Goal: Task Accomplishment & Management: Use online tool/utility

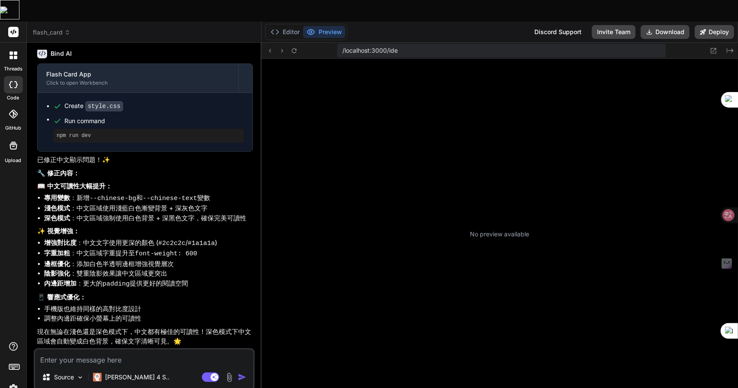
scroll to position [89, 0]
type textarea "x"
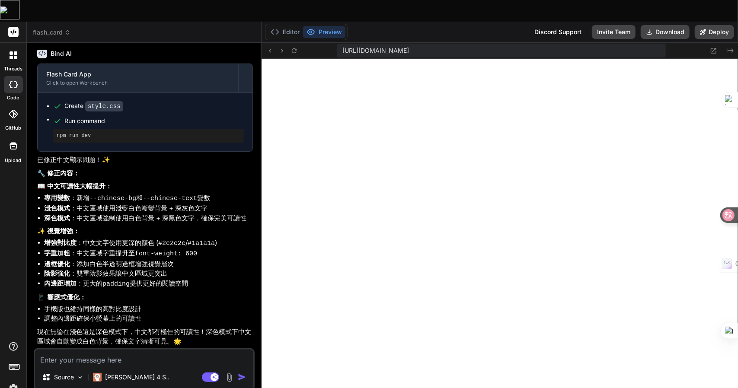
scroll to position [298, 0]
click at [56, 28] on span "flash_card" at bounding box center [52, 32] width 38 height 9
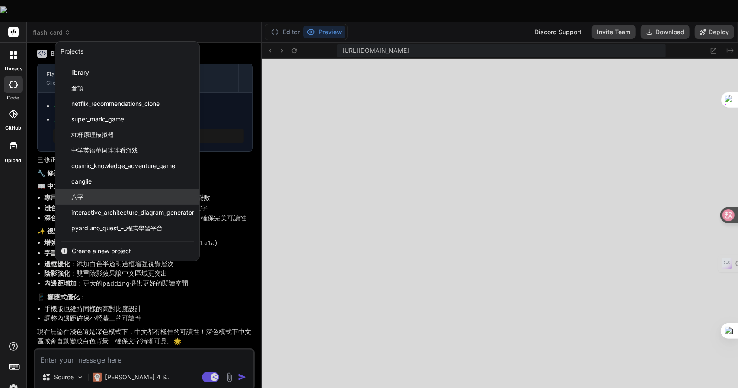
scroll to position [123, 0]
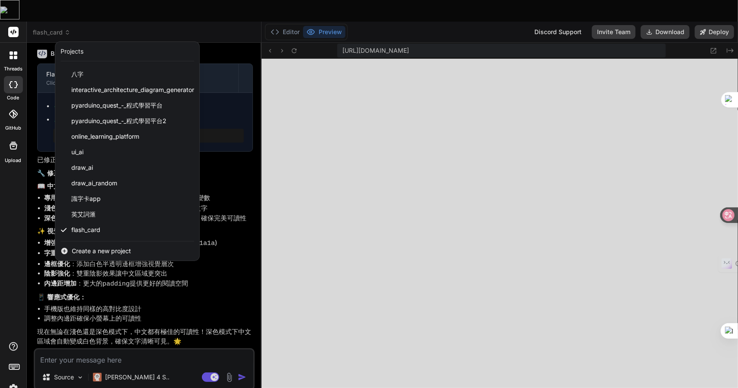
click at [97, 247] on span "Create a new project" at bounding box center [101, 251] width 59 height 9
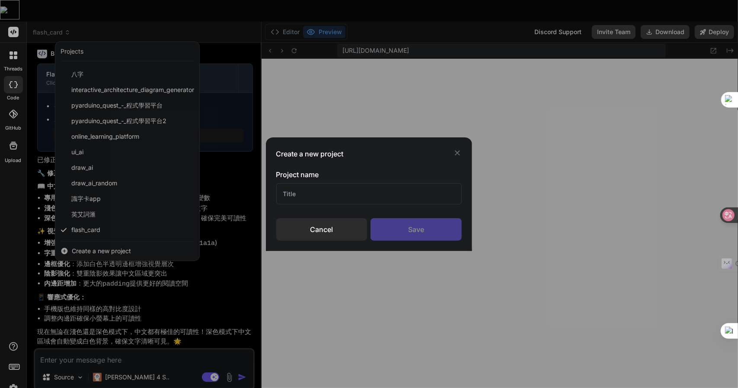
click at [331, 201] on input "text" at bounding box center [369, 193] width 186 height 21
type input "顯示"
type textarea "x"
type input "顯示"
click at [322, 237] on div "Cancel" at bounding box center [321, 229] width 91 height 22
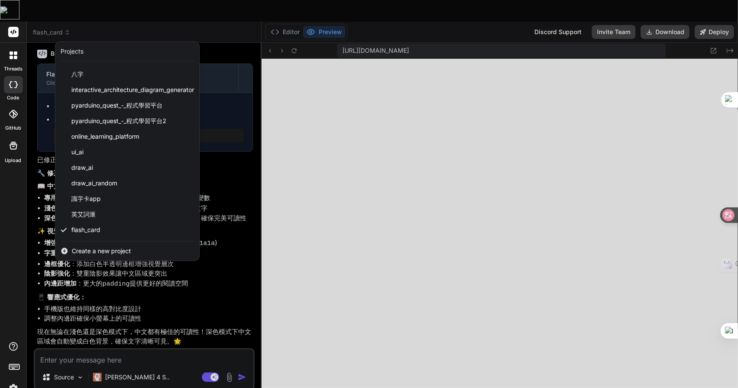
type textarea "x"
click at [92, 247] on span "Create a new project" at bounding box center [101, 251] width 59 height 9
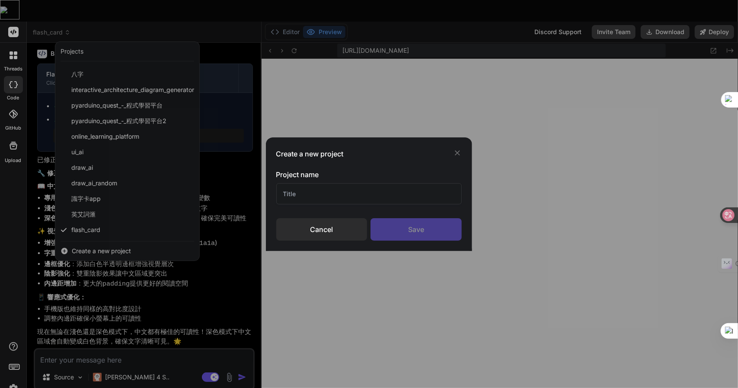
click at [330, 199] on input "text" at bounding box center [369, 193] width 186 height 21
type input "get_data"
click at [402, 229] on div "Save" at bounding box center [415, 229] width 91 height 22
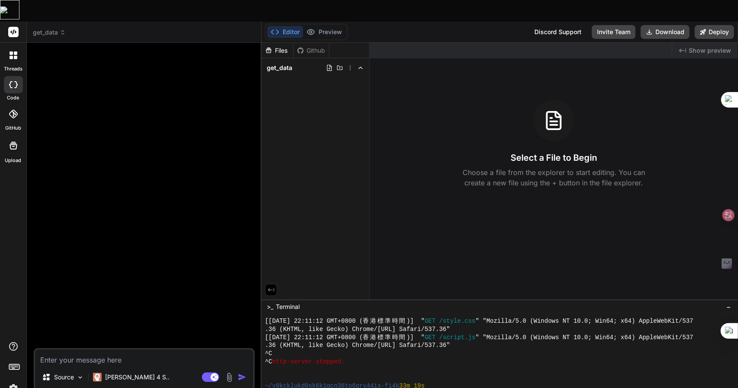
scroll to position [0, 0]
click at [104, 350] on textarea at bounding box center [144, 358] width 218 height 16
type textarea "x"
type textarea "竹"
type textarea "x"
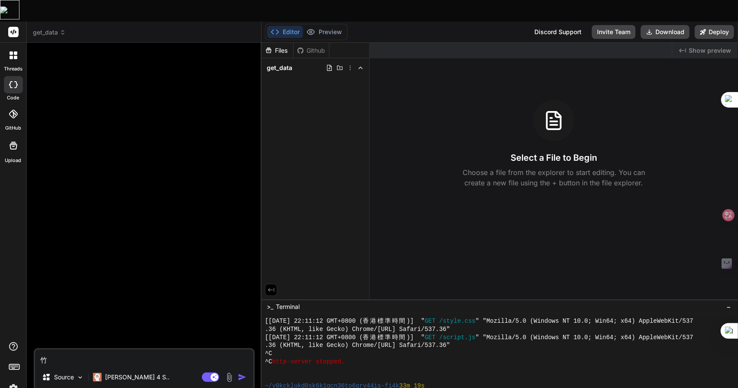
type textarea "竹手"
type textarea "x"
type textarea "竹手[PERSON_NAME]"
type textarea "x"
type textarea "我"
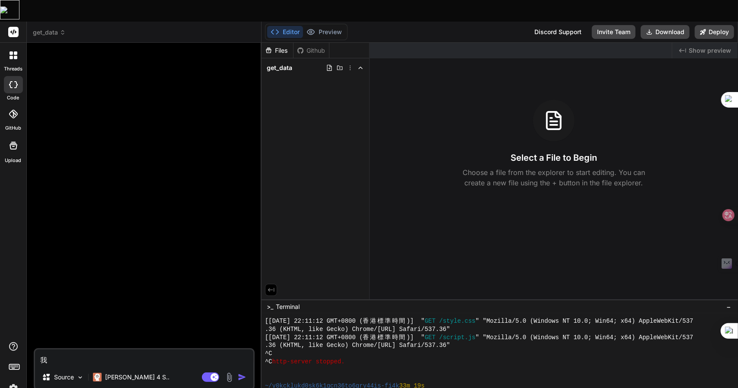
type textarea "x"
type textarea "我木"
type textarea "x"
type textarea "[PERSON_NAME]"
type textarea "x"
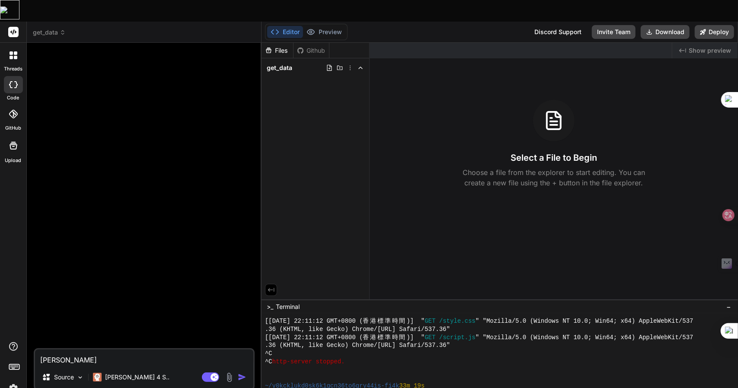
type textarea "我木山心"
type textarea "x"
type textarea "我想"
type textarea "x"
type textarea "我想人"
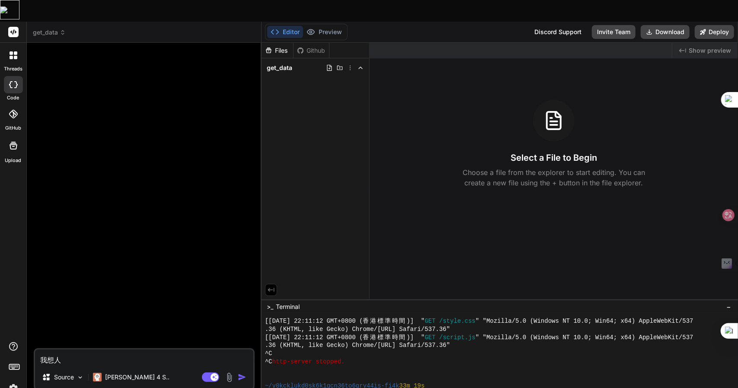
type textarea "x"
type textarea "我想人弓"
type textarea "x"
type textarea "我想人弓火"
type textarea "x"
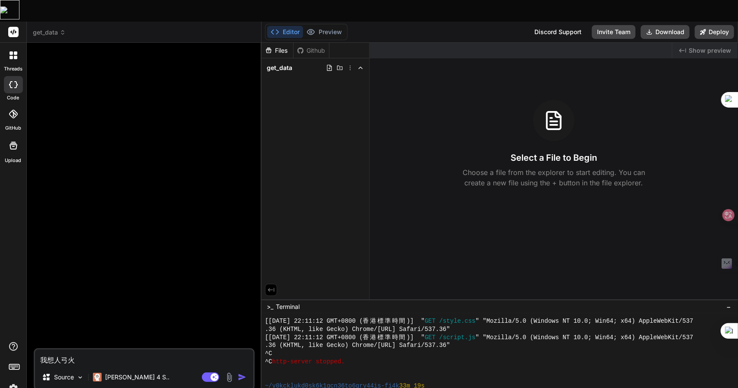
type textarea "我想你"
type textarea "x"
type textarea "我想你十"
type textarea "x"
type textarea "我想你十竹"
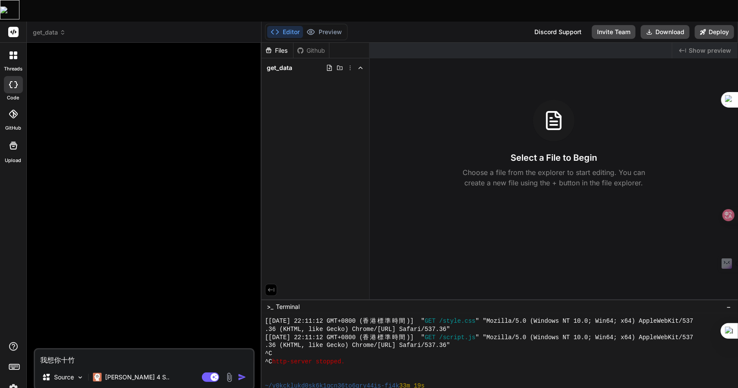
type textarea "x"
type textarea "我想你十竹難"
type textarea "x"
type textarea "我想你十竹難火"
type textarea "x"
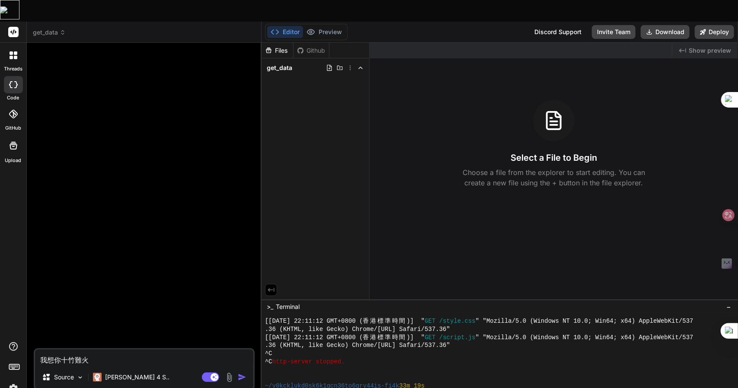
type textarea "我想你寫"
type textarea "x"
type textarea "我想你寫一"
type textarea "x"
type textarea "我想你寫一人"
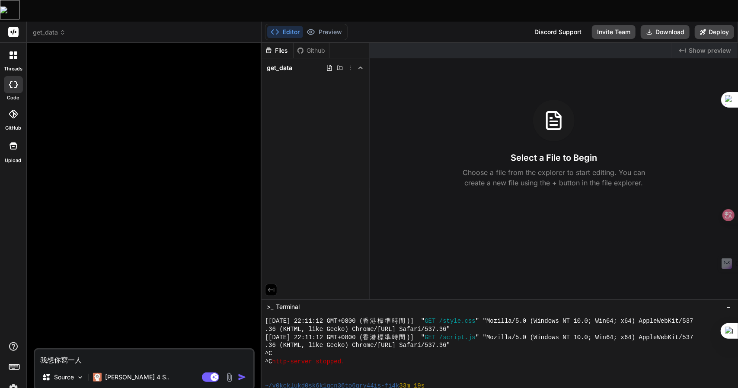
type textarea "x"
type textarea "我想你寫一人[PERSON_NAME]"
type textarea "x"
type textarea "我想你寫一人[PERSON_NAME]"
type textarea "x"
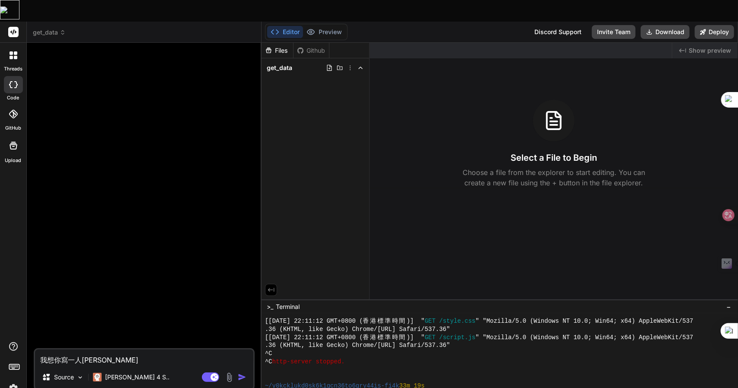
type textarea "我想你寫一人田十口"
type textarea "x"
type textarea "我想你寫一個"
type textarea "x"
type textarea "我想你寫一個H"
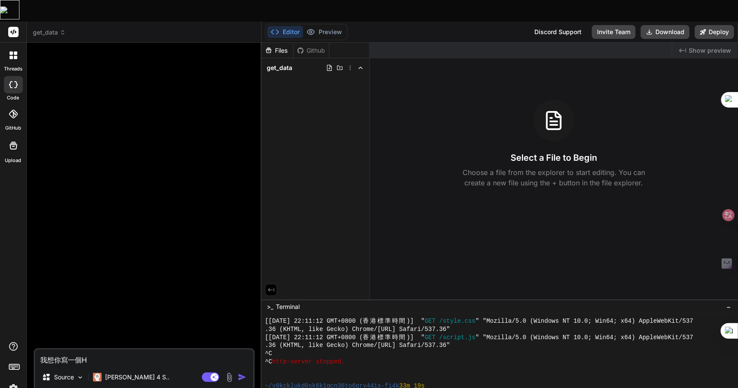
type textarea "x"
type textarea "我想你寫一個HT"
type textarea "x"
type textarea "我想你寫一個HTM"
type textarea "x"
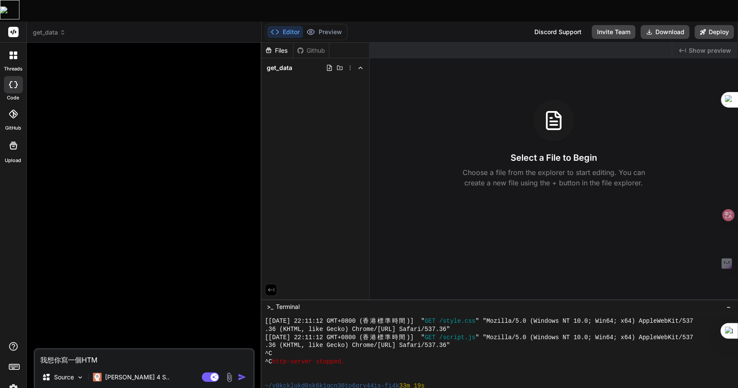
type textarea "我想你寫一個HTML"
type textarea "x"
type textarea "我想你寫一個HTML+"
type textarea "x"
type textarea "我想你寫一個HTML+S"
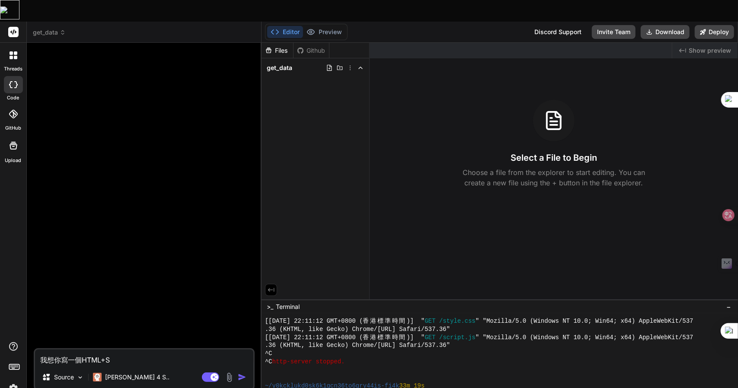
type textarea "x"
type textarea "我想你寫一個HTML+"
type textarea "x"
type textarea "我想你寫一個HTML+J"
type textarea "x"
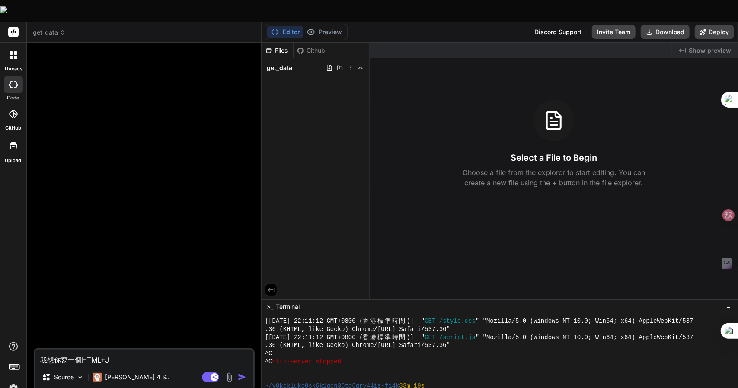
type textarea "我想你寫一個HTML+JS"
type textarea "x"
type textarea "我想你寫一個HTML+JSh"
type textarea "x"
type textarea "我想你寫一個HTML+JSha"
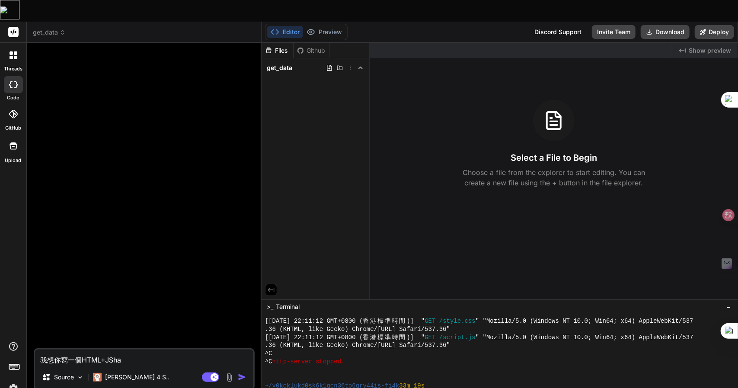
type textarea "x"
type textarea "我想你寫一個HTML+JShap"
type textarea "x"
type textarea "我想你寫一個HTML+JShapi"
type textarea "x"
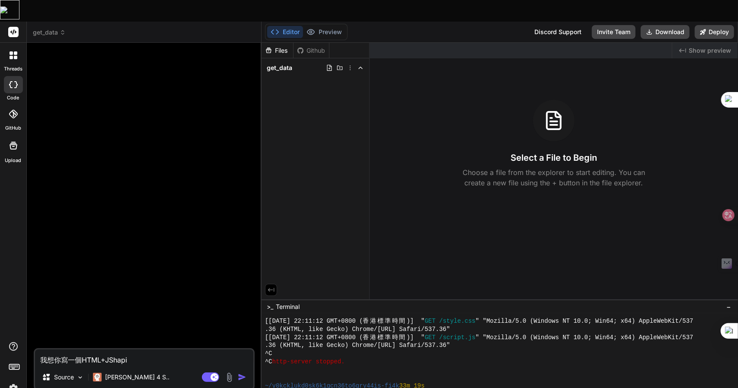
type textarea "我想你寫一個HTML+JShapi"
type textarea "x"
type textarea "我想你寫一個HTML+JShapi"
type textarea "x"
type textarea "我想你寫一個HTML+JShap"
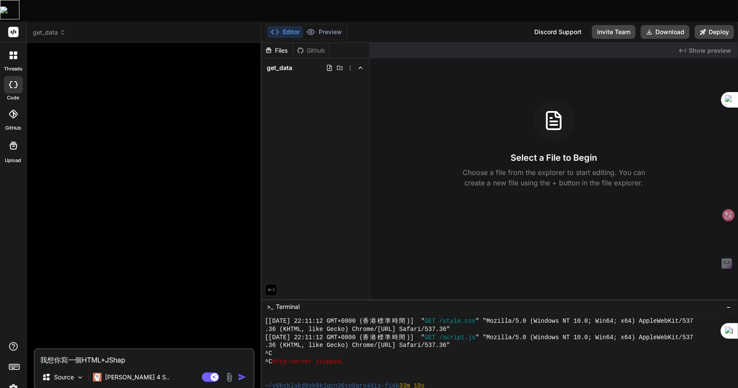
type textarea "x"
type textarea "我想你寫一個HTML+JSha"
type textarea "x"
type textarea "我想你寫一個HTML+JSh"
type textarea "x"
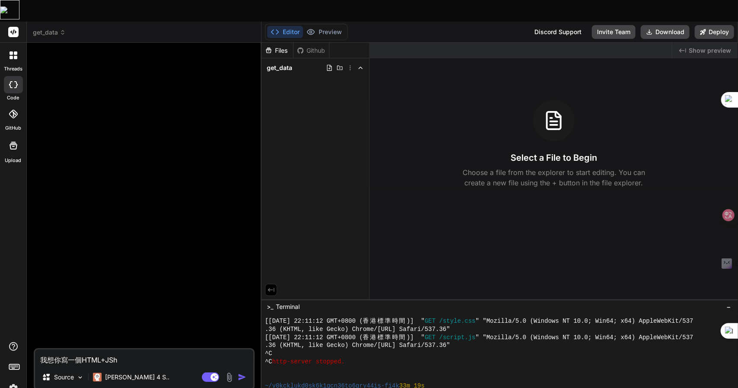
type textarea "我想你寫一個HTML+JS"
type textarea "x"
type textarea "我想你寫一個HTML+JS竹"
type textarea "x"
type textarea "我想你寫一個HTML+JS竹日"
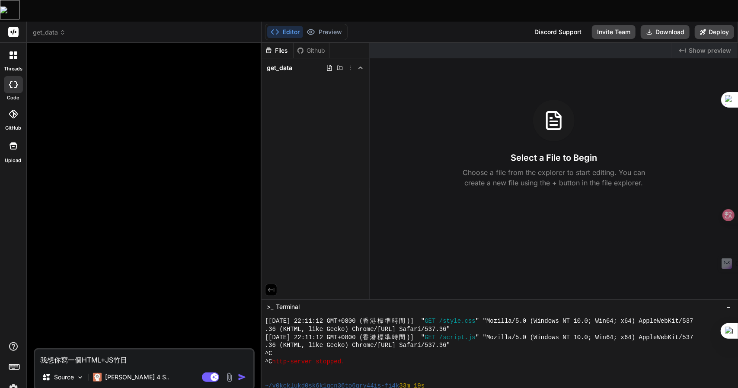
type textarea "x"
type textarea "我想你寫一個HTML+JS竹日心"
type textarea "x"
type textarea "我想你寫一個HTML+JS竹日心戈"
type textarea "x"
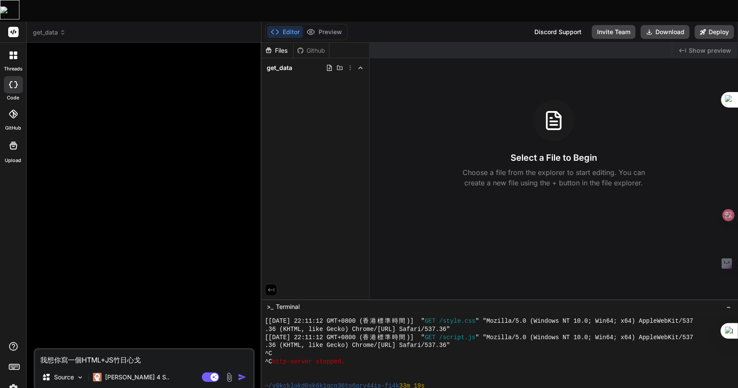
type textarea "我想你寫一個HTML+JS的"
type textarea "x"
type textarea "我想你寫一個HTML+JS的女"
type textarea "x"
type textarea "我想你寫一個HTML+JS的女火"
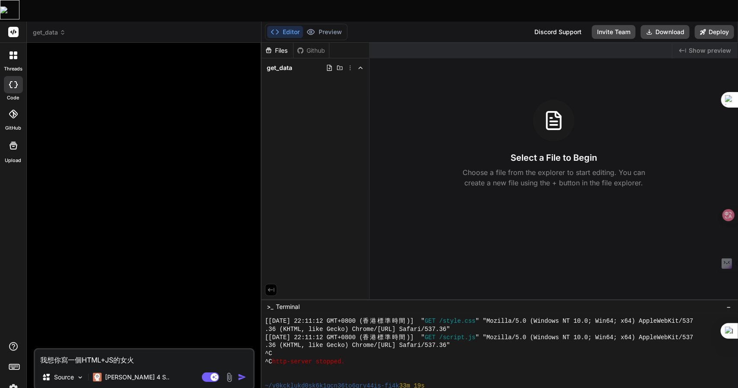
type textarea "x"
type textarea "我想你寫一個HTML+JS的女火月"
type textarea "x"
type textarea "我想你寫一個HTML+JS的女火月廿"
type textarea "x"
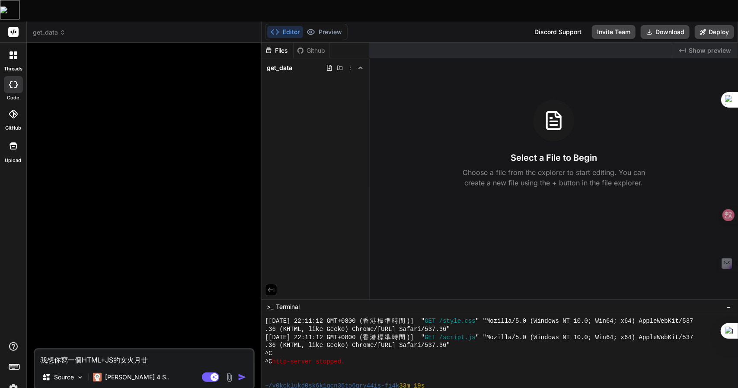
type textarea "我想你寫一個HTML+JS的女火月廿女"
type textarea "x"
type textarea "我想你寫一個HTML+JS的網"
type textarea "x"
type textarea "我想你寫一個HTML+JS的網一"
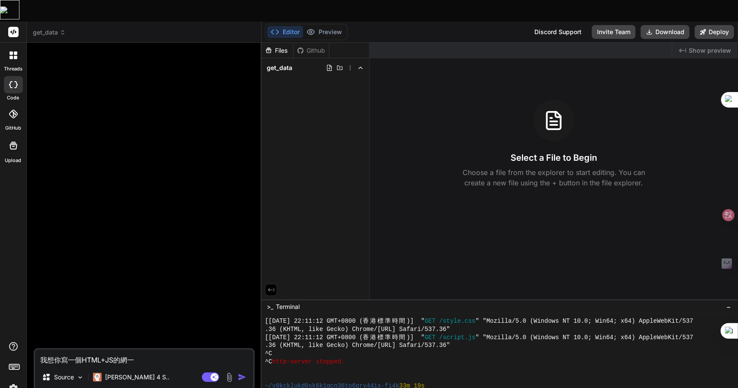
type textarea "x"
type textarea "我想你寫一個HTML+JS的網一月"
type textarea "x"
type textarea "我想你寫一個HTML+JS的網一月山"
type textarea "x"
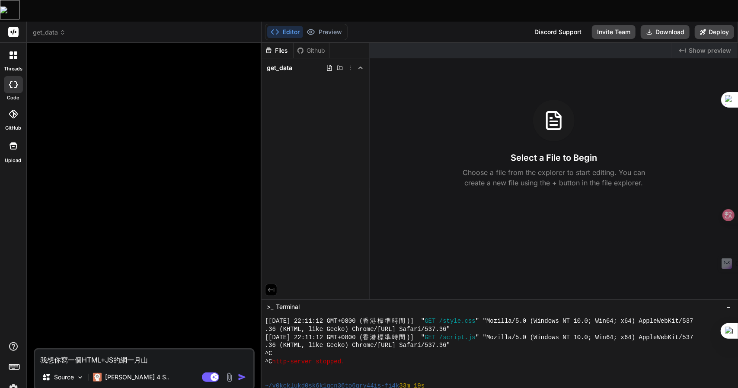
type textarea "我想你寫一個HTML+JS的網一月山金"
type textarea "x"
type textarea "我想你寫一個HTML+JS的網頁"
type textarea "x"
type textarea "我想你寫一個HTML+JS的網頁Z"
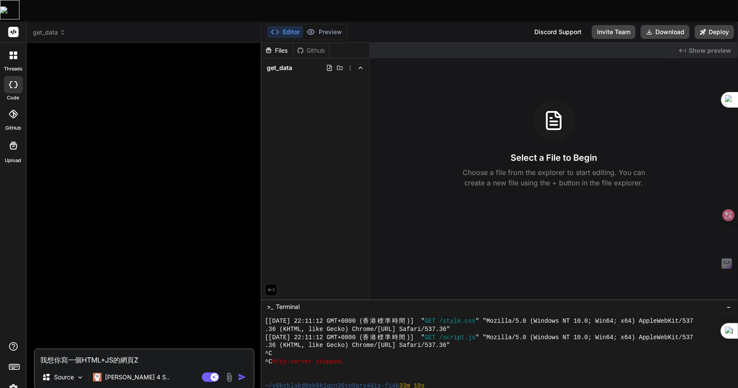
type textarea "x"
type textarea "我想你寫一個HTML+JS的網頁Z難"
type textarea "x"
type textarea "我想你寫一個HTML+JS的網頁Z難日"
type textarea "x"
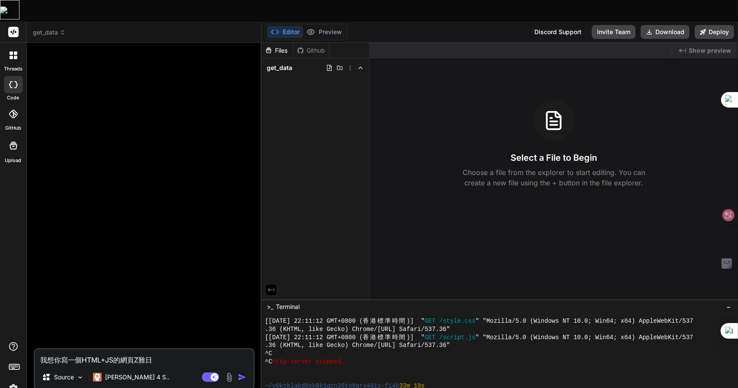
type textarea "我想你寫一個HTML+JS的網頁Z難日月"
type textarea "x"
type textarea "我想你寫一個HTML+JS的網頁，"
type textarea "x"
type textarea "我想你寫一個HTML+JS的網頁，卜"
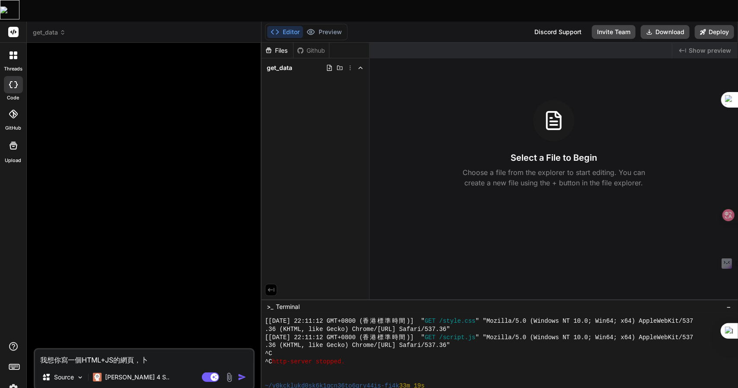
type textarea "x"
type textarea "我想你寫一個HTML+JS的網頁，[PERSON_NAME]口"
type textarea "x"
type textarea "我想你寫一個HTML+JS的網頁，卜口土"
type textarea "x"
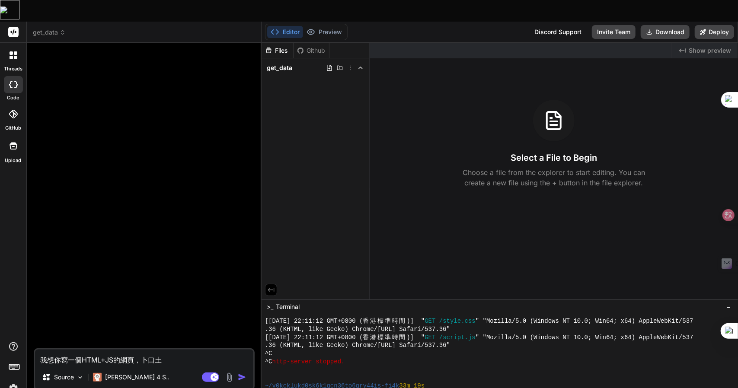
type textarea "我想你寫一個HTML+JS的網頁，[PERSON_NAME]"
type textarea "x"
type textarea "我想你寫一個HTML+JS的網頁，[PERSON_NAME]"
type textarea "x"
type textarea "我想你寫一個HTML+JS的網頁，讀"
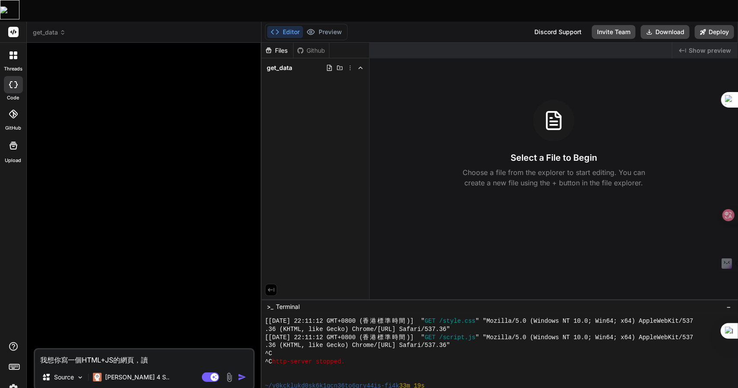
type textarea "x"
type textarea "我想你寫一個HTML+JS的網頁，讀尸"
type textarea "x"
type textarea "我想你寫一個HTML+JS的網頁，讀尸十"
type textarea "x"
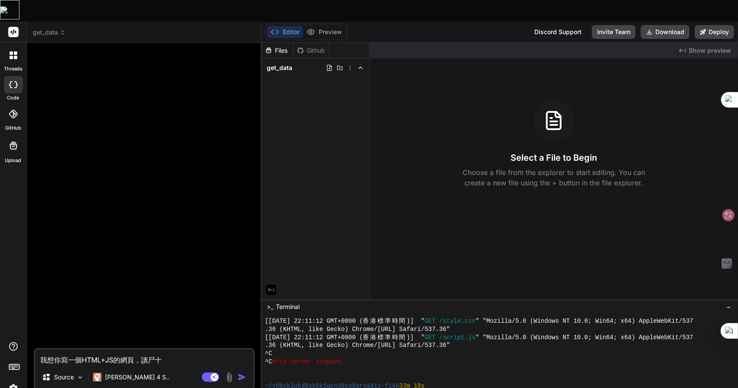
type textarea "我想你寫一個HTML+JS的網頁，讀尸十水"
type textarea "x"
type textarea "我想你寫一個HTML+JS的網頁，讀取"
type textarea "x"
type textarea "我想你寫一個HTML+JS的網頁，讀取d"
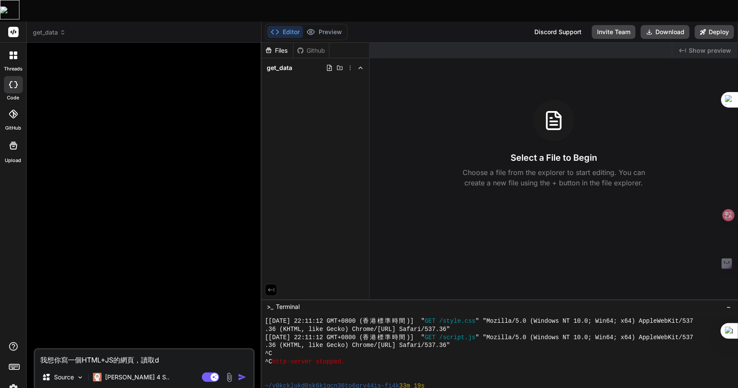
type textarea "x"
type textarea "我想你寫一個HTML+JS的網頁，讀取da"
type textarea "x"
type textarea "我想你寫一個HTML+JS的網頁，讀取dat"
type textarea "x"
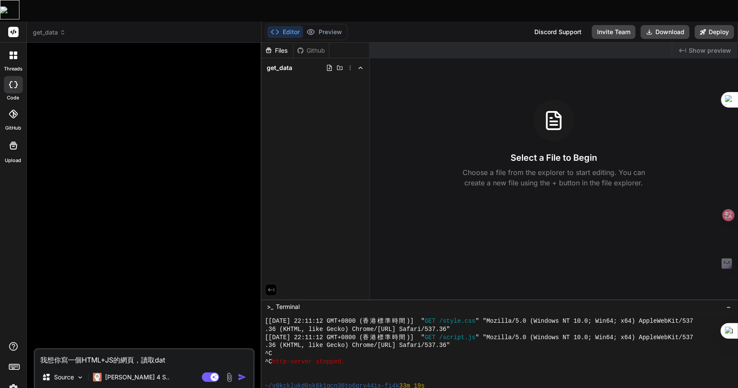
type textarea "我想你寫一個HTML+JS的網頁，讀取data"
type textarea "x"
type textarea "我想你寫一個HTML+JS的網頁，讀取data."
type textarea "x"
type textarea "我想你寫一個HTML+JS的網頁，讀取data.g"
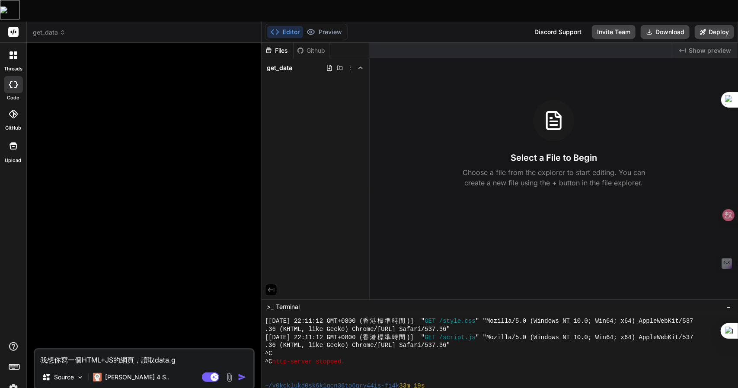
type textarea "x"
type textarea "我想你寫一個HTML+JS的網頁，讀取data.go"
type textarea "x"
type textarea "我想你寫一個HTML+JS的網頁，[DOMAIN_NAME][URL]"
type textarea "x"
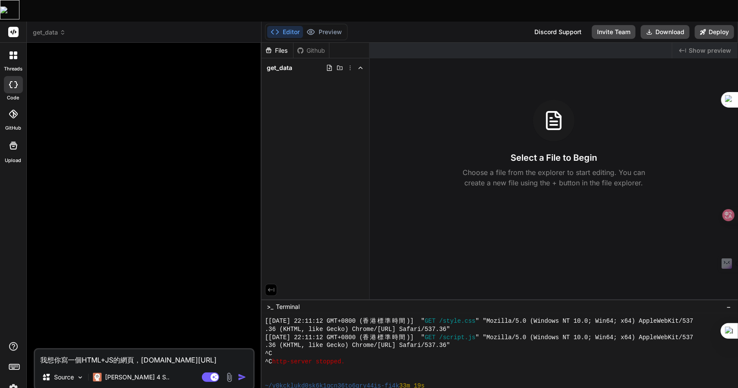
type textarea "我想你寫一個HTML+JS的網頁，[DOMAIN_NAME][URL]."
type textarea "x"
type textarea "我想你寫一個HTML+JS的網頁，讀取data.gov.m"
type textarea "x"
type textarea "我想你寫一個HTML+JS的網頁，[DOMAIN_NAME][URL]"
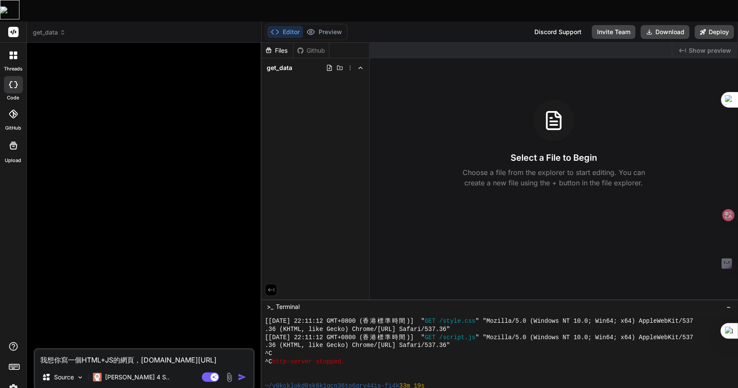
type textarea "x"
type textarea "我想你寫一個HTML+JS的網頁，讀取[URL]竹"
type textarea "x"
type textarea "我想你寫一個HTML+JS的網頁，讀取[URL]竹日"
type textarea "x"
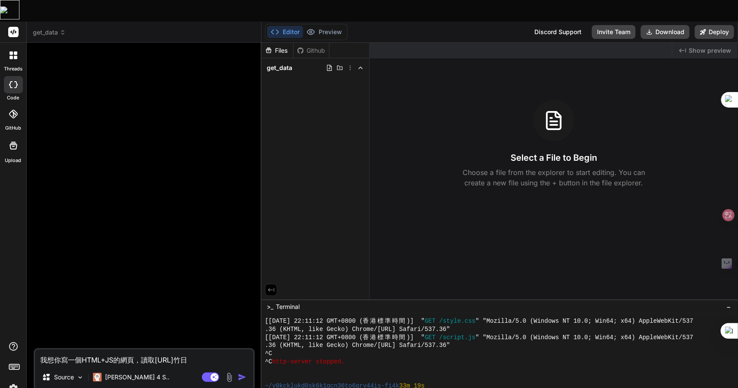
type textarea "我想你寫一個HTML+JS的網頁，讀取[URL]竹日心"
type textarea "x"
type textarea "我想你寫一個HTML+JS的網頁，讀取[URL]竹日心戈"
type textarea "x"
type textarea "我想你寫一個HTML+JS的網頁，讀取[URL]的"
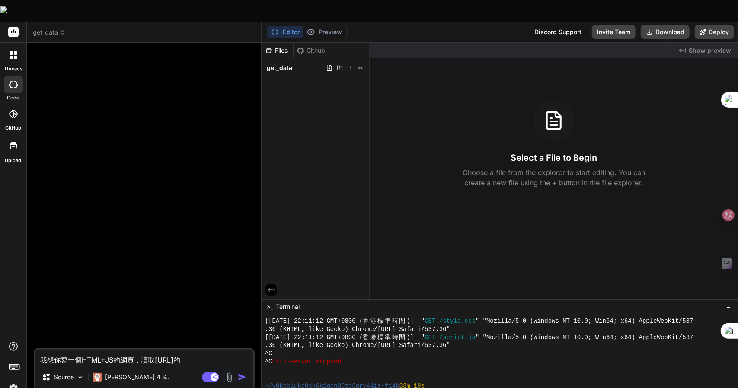
type textarea "x"
type textarea "我想你寫一個HTML+JS的網頁，讀取[URL]的戈"
type textarea "x"
type textarea "我想你寫一個HTML+JS的網頁，讀取[URL]的[DEMOGRAPHIC_DATA]人"
type textarea "x"
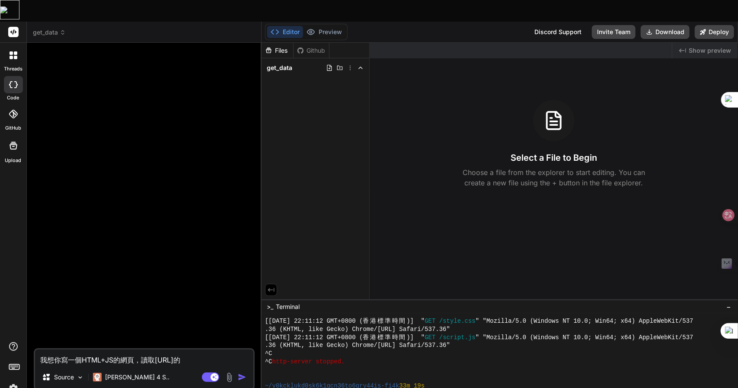
type textarea "我想你寫一個HTML+JS的網頁，讀取[URL]的戈人月"
type textarea "x"
type textarea "我想你寫一個HTML+JS的網頁，讀取[URL]的戈人月山"
type textarea "x"
type textarea "我想你寫一個HTML+JS的網頁，讀取[URL]的戈人月山金"
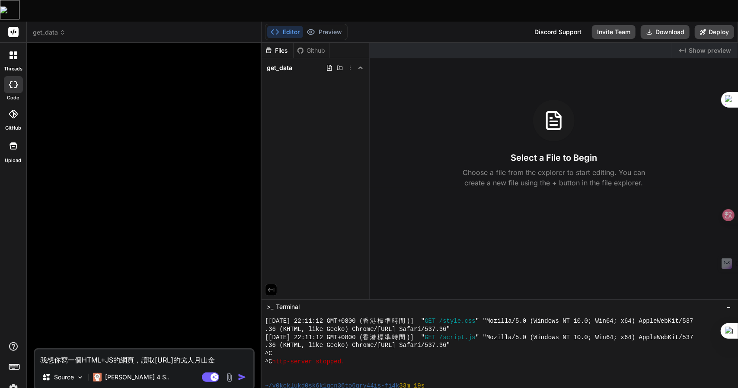
type textarea "x"
type textarea "我想你寫一個HTML+JS的網頁，讀取[URL]的資"
type textarea "x"
type textarea "我想你寫一個HTML+JS的網頁，讀取[URL]的資火"
type textarea "x"
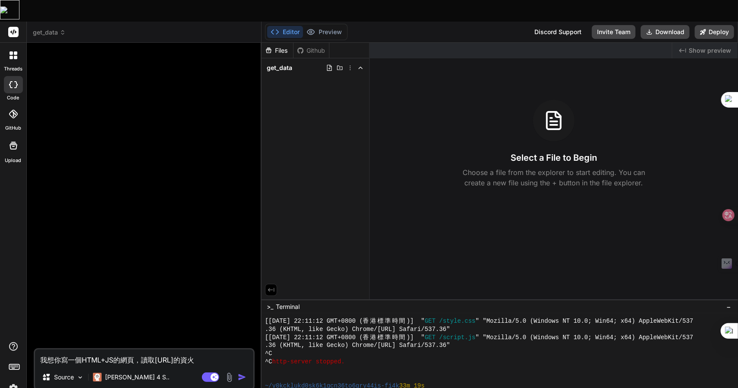
type textarea "我想你寫一個HTML+JS的網頁，讀取[URL]的資火木"
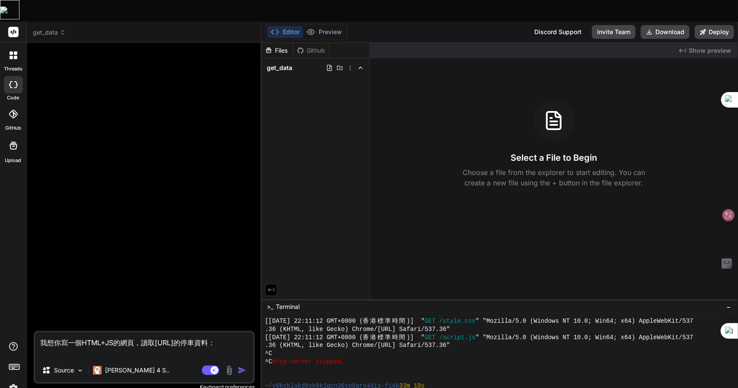
paste textarea "API名稱 停車場資料 請求方式 GET 返回類型 XML 調用地址 [URL][DOMAIN_NAME] 接口描述 停車場資料"
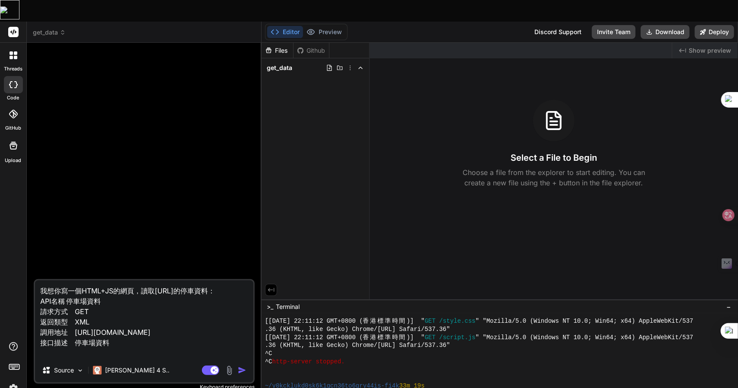
paste textarea "key value 摘要 Authorization APPCODE 09d43a591fba407fb862412970667de4 調用api必填參數"
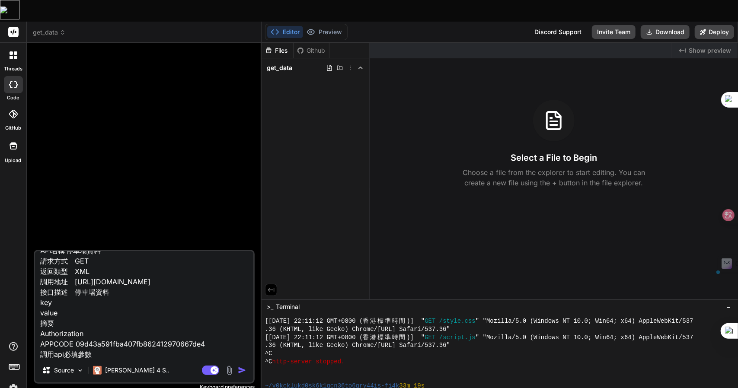
drag, startPoint x: 57, startPoint y: 300, endPoint x: 29, endPoint y: 299, distance: 28.1
click at [29, 299] on div "Bind AI Web Search Created with Pixso. Code Generator 我想你寫一個HTML+JS的網頁，讀取[URL]的…" at bounding box center [144, 226] width 235 height 366
drag, startPoint x: 110, startPoint y: 332, endPoint x: 39, endPoint y: 332, distance: 70.9
click at [39, 332] on textarea "我想你寫一個HTML+JS的網頁，讀取[URL]的停車資料： API名稱 停車場資料 請求方式 GET 返回類型 XML 調用地址 [URL][DOMAIN_…" at bounding box center [144, 304] width 218 height 107
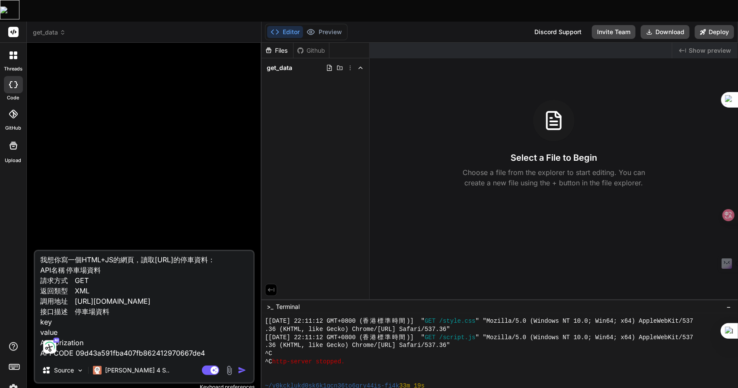
scroll to position [2, 0]
drag, startPoint x: 88, startPoint y: 322, endPoint x: 35, endPoint y: 323, distance: 53.2
click at [35, 323] on div "我想你寫一個HTML+JS的網頁，讀取[URL]的停車資料： API名稱 停車場資料 請求方式 GET 返回類型 XML 調用地址 [URL][DOMAIN_…" at bounding box center [144, 317] width 221 height 134
click at [65, 301] on textarea "我想你寫一個HTML+JS的網頁，讀取[URL]的停車資料： API名稱 停車場資料 請求方式 GET 返回類型 XML 調用地址 [URL][DOMAIN_…" at bounding box center [144, 304] width 218 height 107
paste textarea "Authorization"
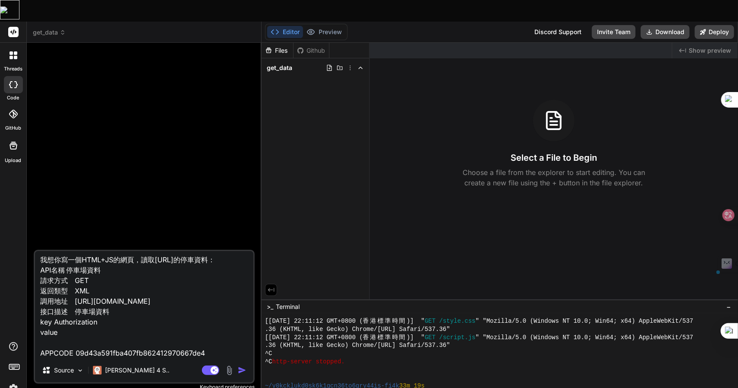
drag, startPoint x: 206, startPoint y: 329, endPoint x: 29, endPoint y: 335, distance: 177.7
click at [29, 335] on div "Bind AI Web Search Created with Pixso. Code Generator 我想你寫一個HTML+JS的網頁，讀取[URL]的…" at bounding box center [144, 226] width 235 height 366
click at [75, 313] on textarea "我想你寫一個HTML+JS的網頁，讀取[URL]的停車資料： API名稱 停車場資料 請求方式 GET 返回類型 XML 調用地址 [URL][DOMAIN_…" at bounding box center [144, 304] width 218 height 107
paste textarea "APPCODE 09d43a591fba407fb862412970667de4"
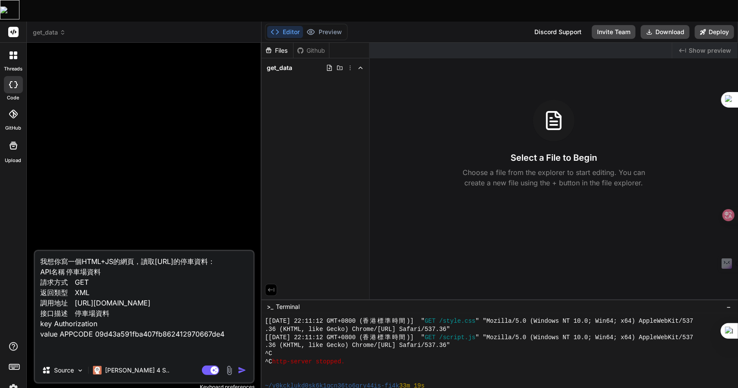
click at [62, 323] on textarea "我想你寫一個HTML+JS的網頁，讀取[URL]的停車資料： API名稱 停車場資料 請求方式 GET 返回類型 XML 調用地址 [URL][DOMAIN_…" at bounding box center [144, 304] width 218 height 107
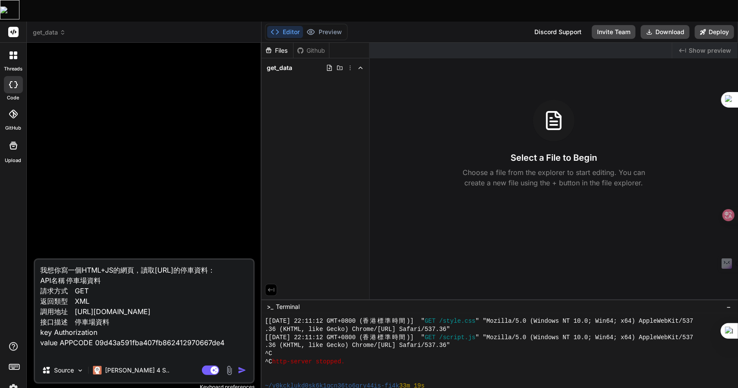
scroll to position [0, 0]
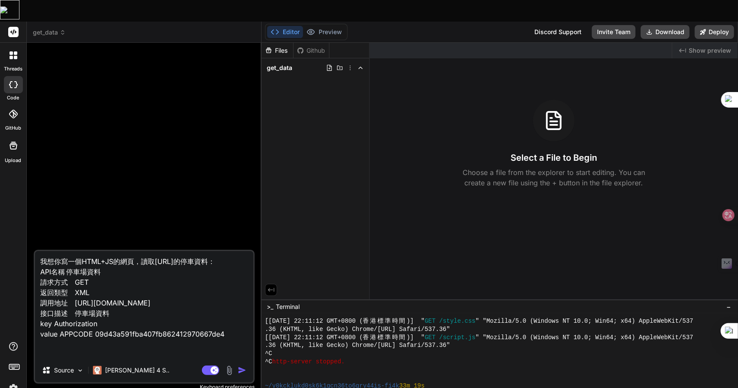
paste textarea "字段名稱 Title CP_ID NameC LocationC CarParkEntryC ContactNo NameP LocationP CarPar…"
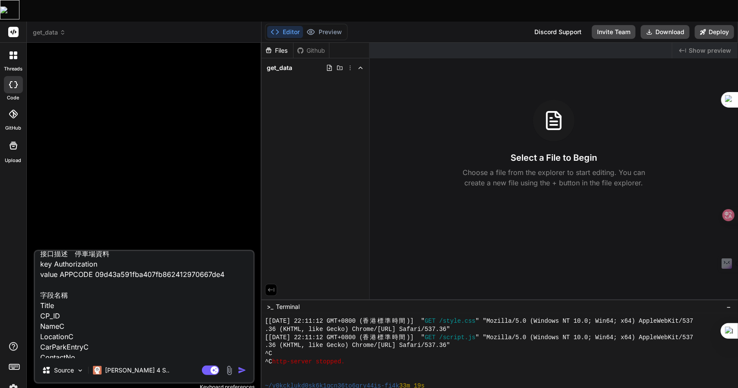
scroll to position [59, 0]
click at [88, 274] on textarea "我想你寫一個HTML+JS的網頁，讀取[URL]的停車資料： API名稱 停車場資料 請求方式 GET 返回類型 XML 調用地址 [URL][DOMAIN_…" at bounding box center [144, 304] width 218 height 107
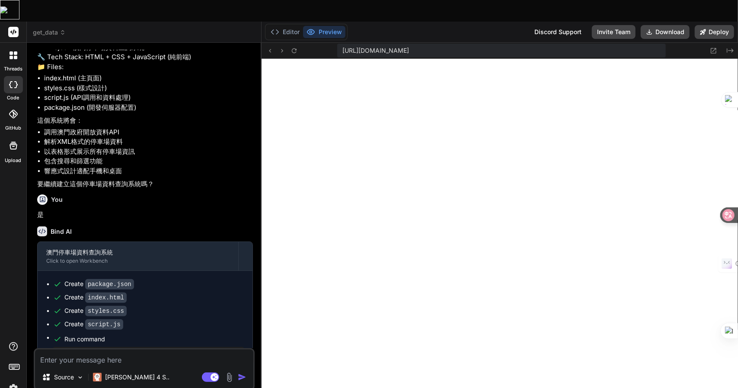
scroll to position [117, 0]
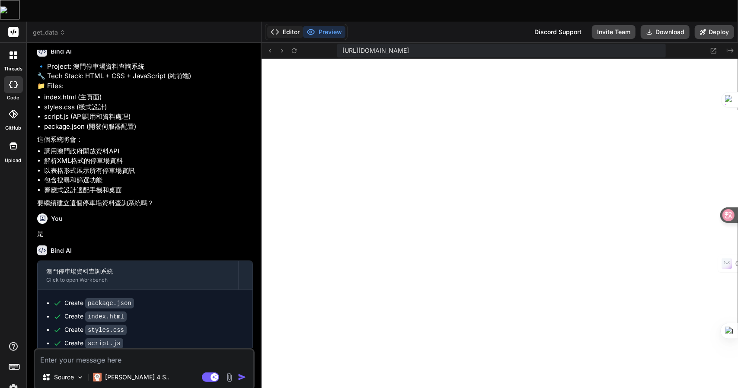
click at [281, 26] on button "Editor" at bounding box center [285, 32] width 36 height 12
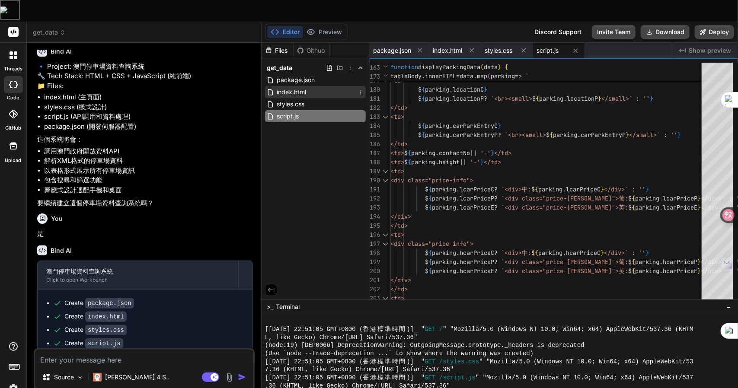
click at [331, 86] on div "index.html" at bounding box center [315, 92] width 101 height 12
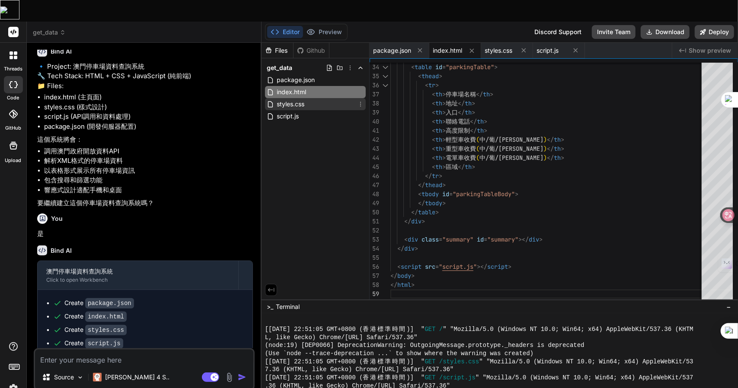
click at [307, 98] on div "styles.css" at bounding box center [315, 104] width 101 height 12
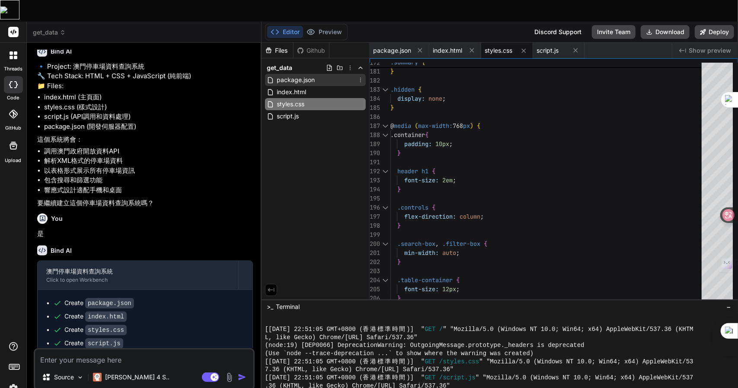
click at [299, 75] on span "package.json" at bounding box center [296, 80] width 40 height 10
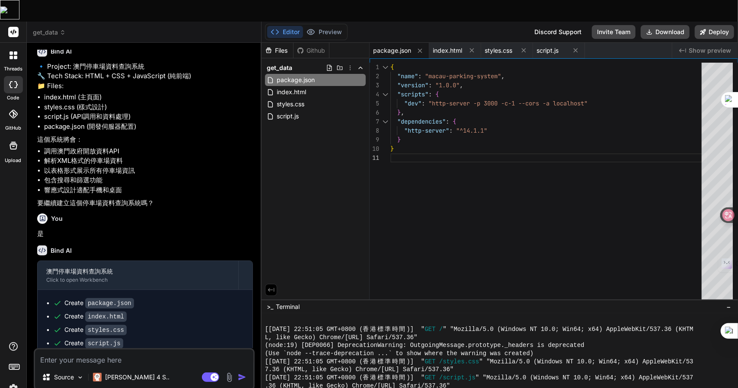
click at [305, 102] on div "get_data package.json index.html styles.css script.js" at bounding box center [315, 91] width 108 height 67
click at [299, 111] on span "script.js" at bounding box center [288, 116] width 24 height 10
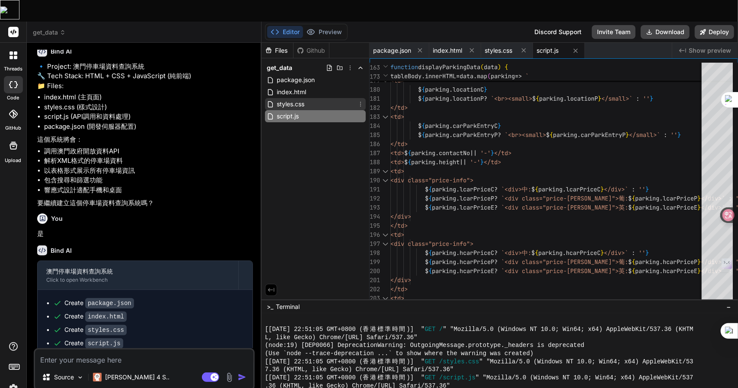
click at [304, 99] on span "styles.css" at bounding box center [290, 104] width 29 height 10
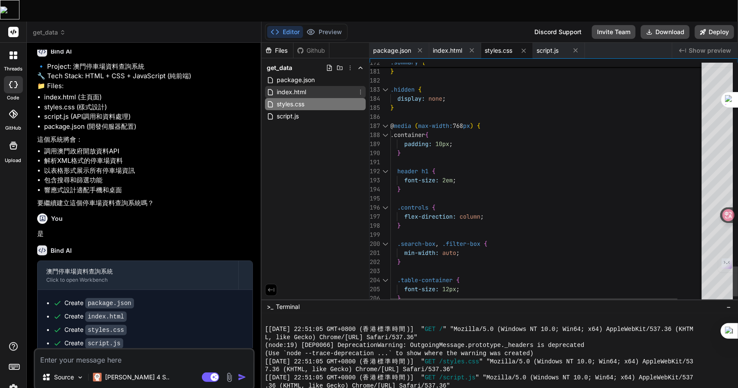
click at [289, 87] on span "index.html" at bounding box center [291, 92] width 31 height 10
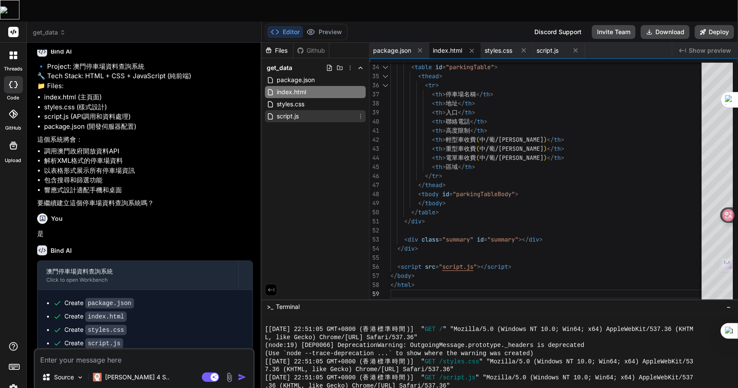
click at [310, 110] on div "script.js" at bounding box center [315, 116] width 101 height 12
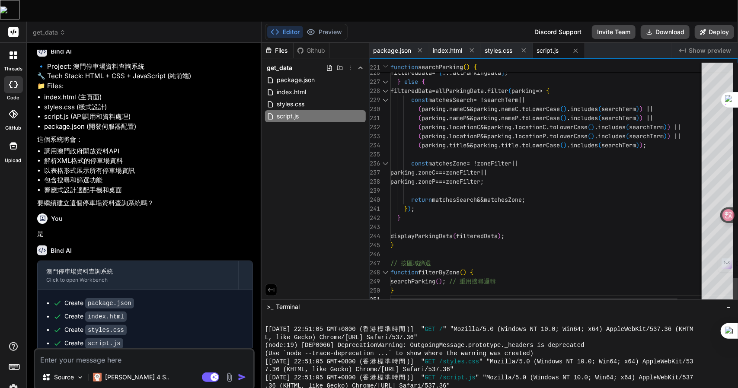
scroll to position [0, 0]
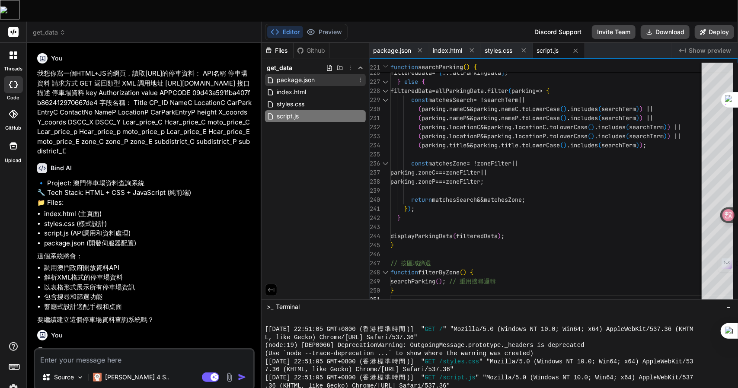
click at [293, 75] on span "package.json" at bounding box center [296, 80] width 40 height 10
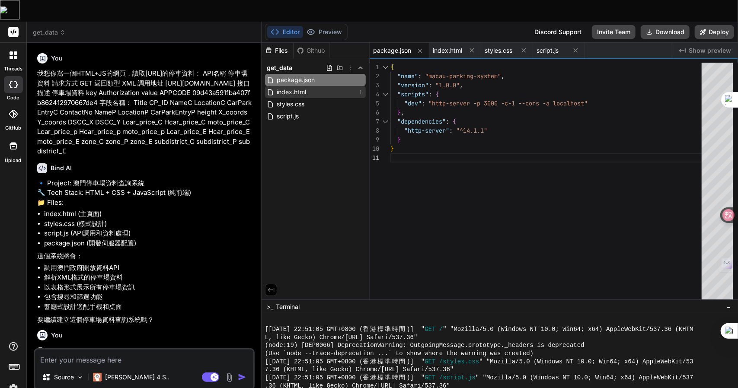
click at [289, 87] on span "index.html" at bounding box center [291, 92] width 31 height 10
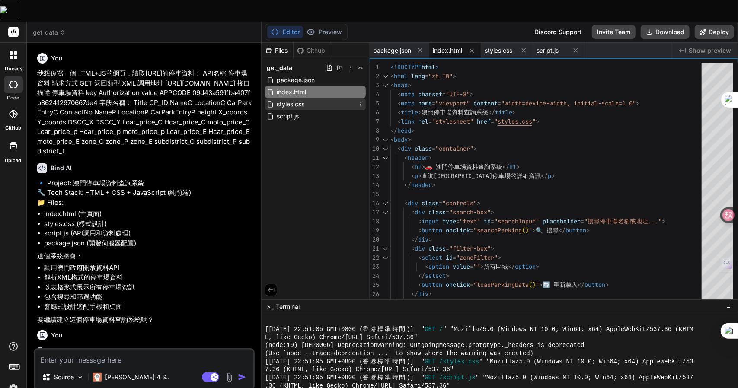
click at [281, 99] on span "styles.css" at bounding box center [290, 104] width 29 height 10
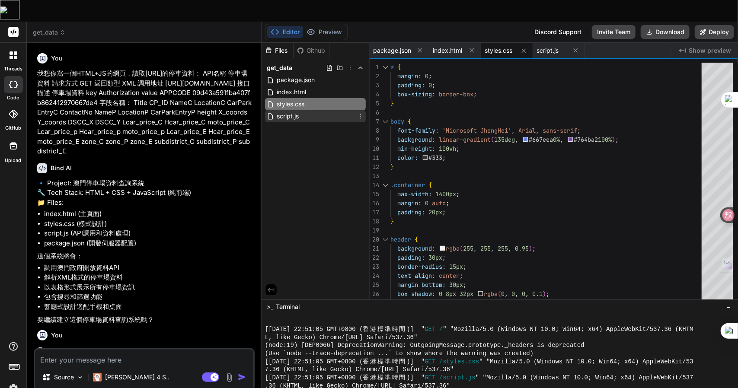
click at [288, 111] on span "script.js" at bounding box center [288, 116] width 24 height 10
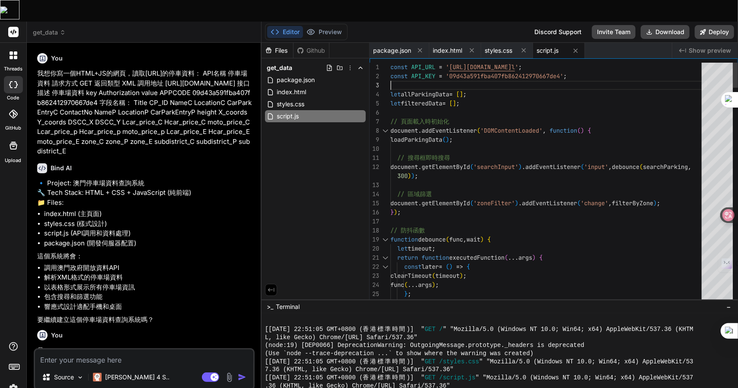
click at [300, 99] on span "styles.css" at bounding box center [290, 104] width 29 height 10
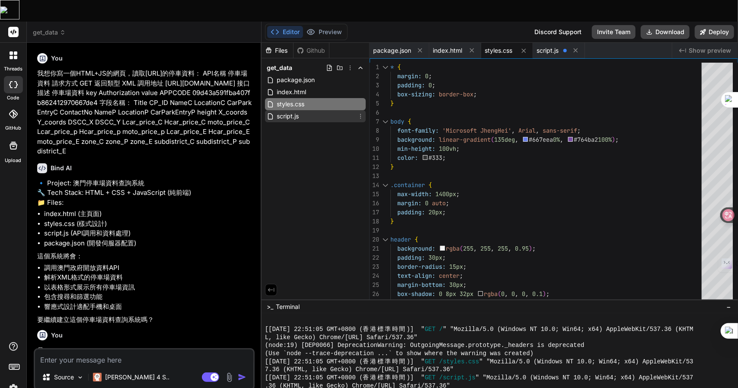
click at [298, 111] on span "script.js" at bounding box center [288, 116] width 24 height 10
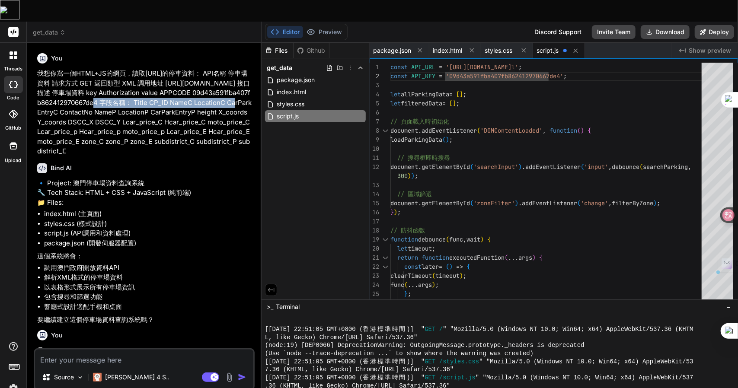
drag, startPoint x: 55, startPoint y: 80, endPoint x: 208, endPoint y: 81, distance: 153.4
click at [208, 81] on p "我想你寫一個HTML+JS的網頁，讀取[URL]的停車資料： API名稱 停車場資料 請求方式 GET 返回類型 XML 調用地址 [URL][DOMAIN_…" at bounding box center [145, 113] width 216 height 88
copy p "APPCODE 09d43a591fba407fb862412970667de4"
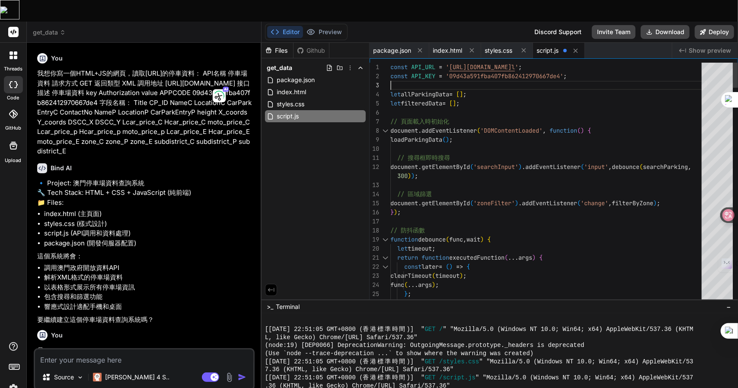
drag, startPoint x: 581, startPoint y: 59, endPoint x: 573, endPoint y: 55, distance: 8.7
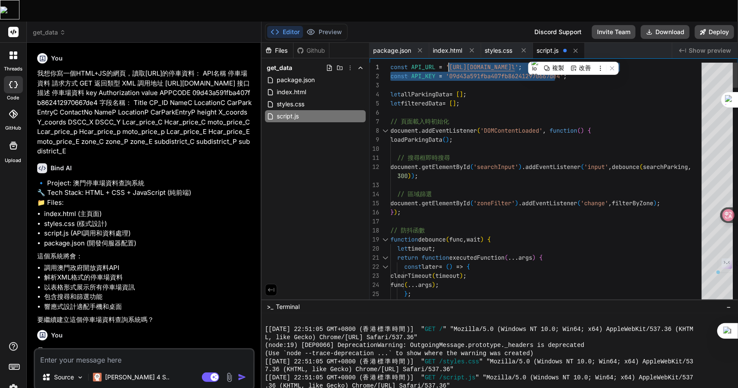
drag, startPoint x: 594, startPoint y: 54, endPoint x: 455, endPoint y: 50, distance: 139.2
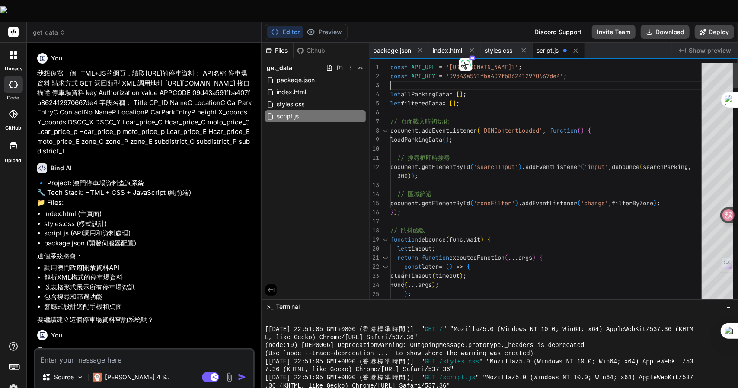
click at [338, 86] on div "index.html" at bounding box center [315, 92] width 101 height 12
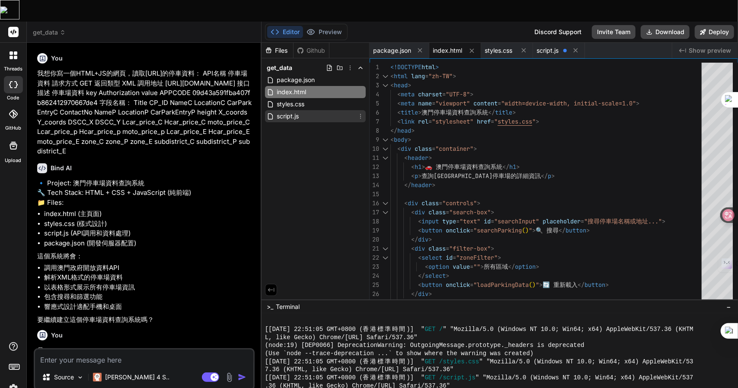
click at [297, 110] on div "script.js" at bounding box center [315, 116] width 101 height 12
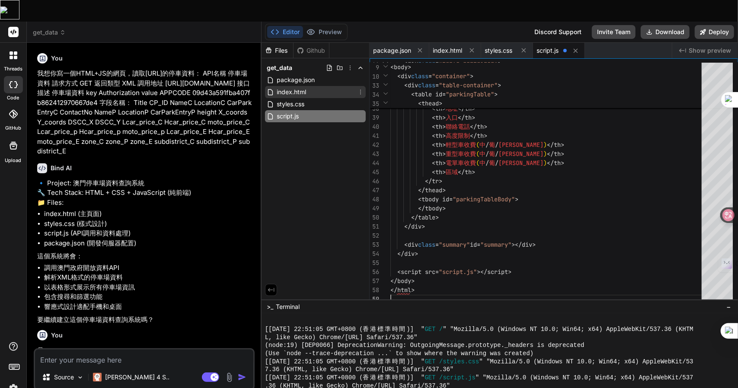
click at [313, 86] on div "index.html" at bounding box center [315, 92] width 101 height 12
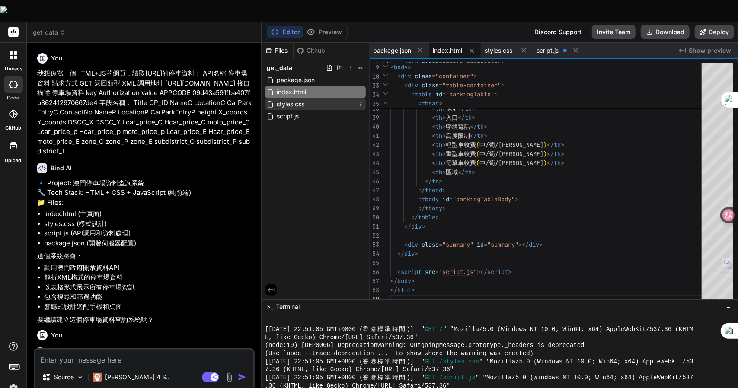
click at [296, 98] on div "styles.css" at bounding box center [315, 104] width 101 height 12
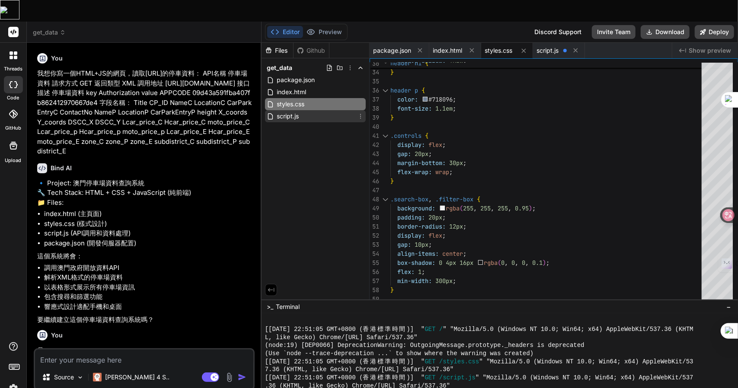
click at [289, 111] on span "script.js" at bounding box center [288, 116] width 24 height 10
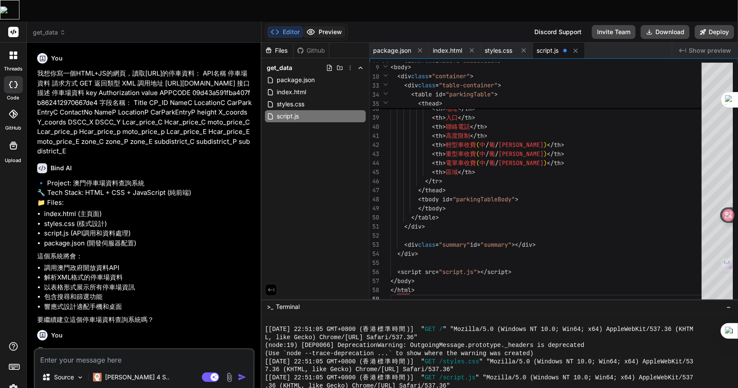
click at [331, 26] on button "Preview" at bounding box center [324, 32] width 42 height 12
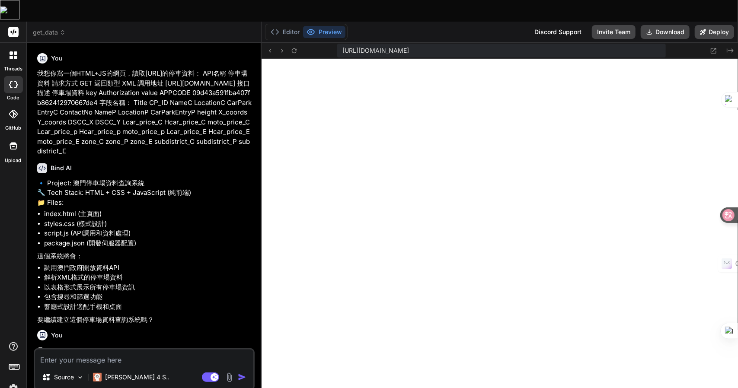
click at [289, 24] on div "Editor Preview" at bounding box center [306, 32] width 83 height 16
click at [279, 28] on icon at bounding box center [275, 32] width 9 height 9
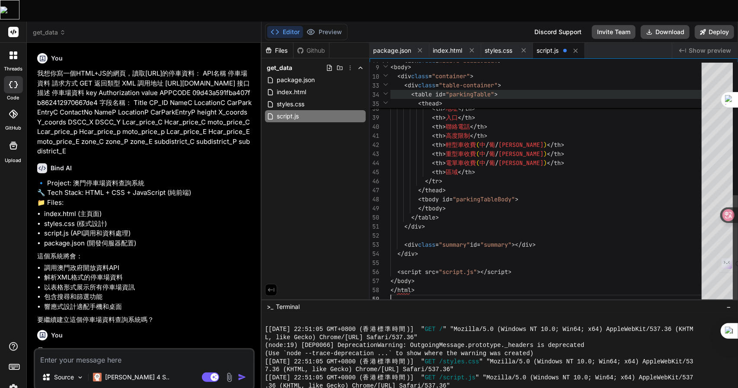
click at [442, 90] on span "table id" at bounding box center [428, 94] width 28 height 8
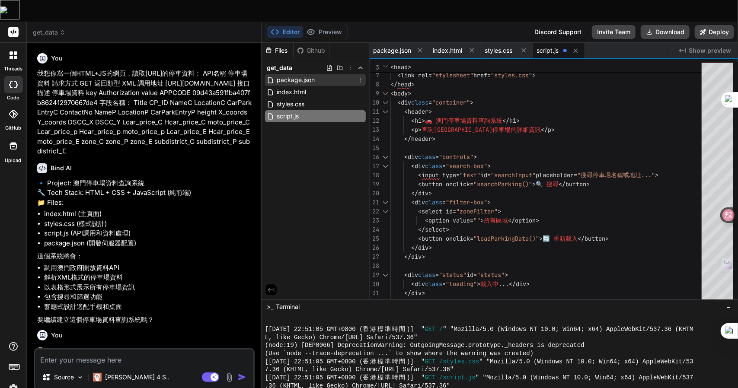
click at [290, 75] on span "package.json" at bounding box center [296, 80] width 40 height 10
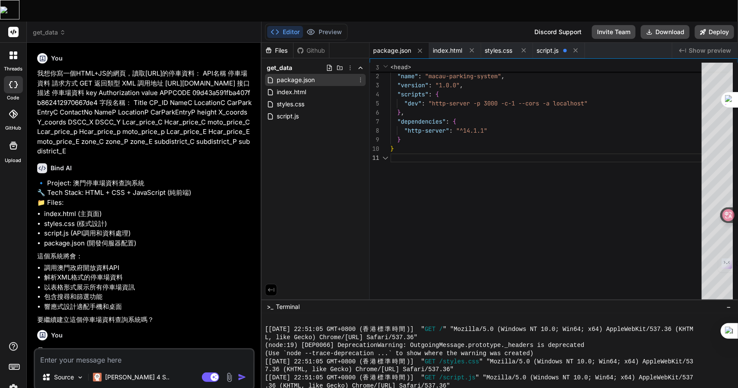
scroll to position [9, 0]
click at [284, 87] on span "index.html" at bounding box center [291, 92] width 31 height 10
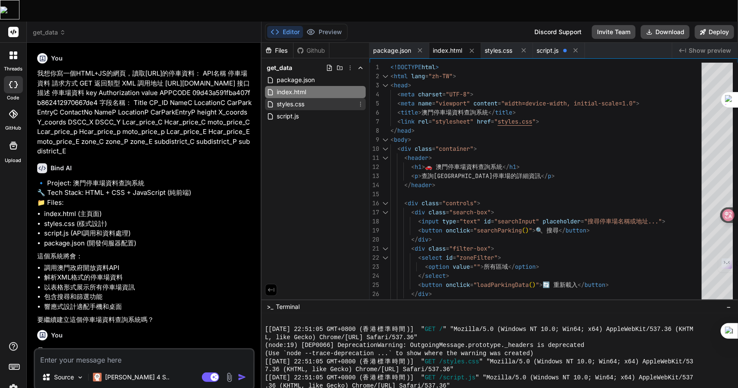
click at [298, 99] on span "styles.css" at bounding box center [290, 104] width 29 height 10
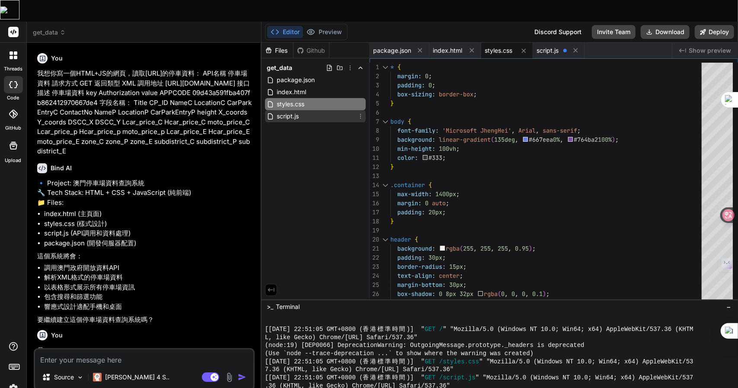
click at [290, 111] on span "script.js" at bounding box center [288, 116] width 24 height 10
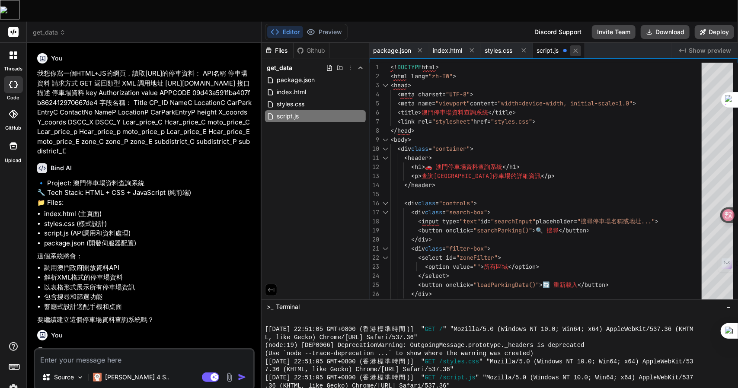
click at [576, 47] on icon at bounding box center [575, 50] width 7 height 7
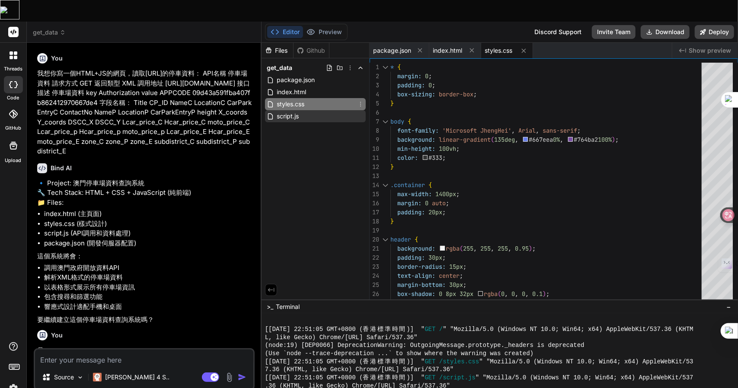
click at [292, 111] on span "script.js" at bounding box center [288, 116] width 24 height 10
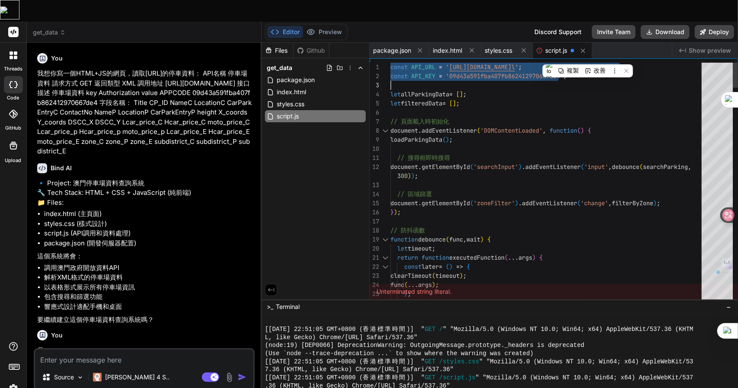
drag, startPoint x: 391, startPoint y: 48, endPoint x: 425, endPoint y: 61, distance: 36.7
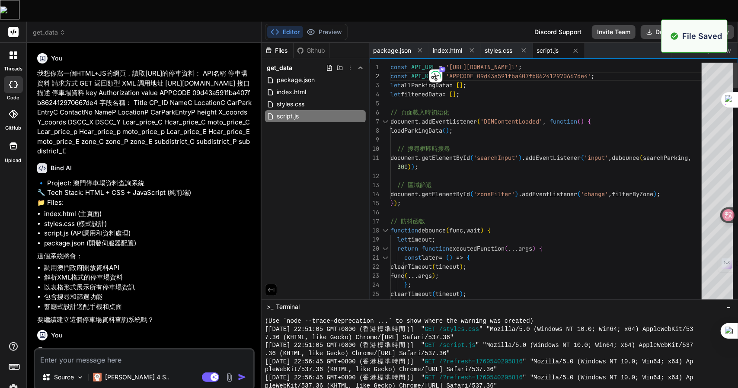
scroll to position [936, 0]
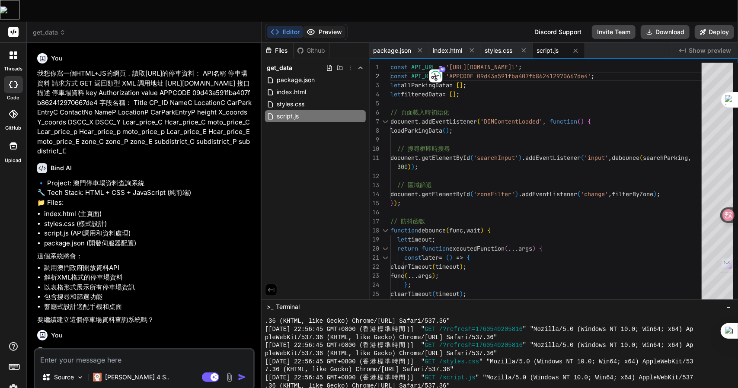
click at [325, 26] on button "Preview" at bounding box center [324, 32] width 42 height 12
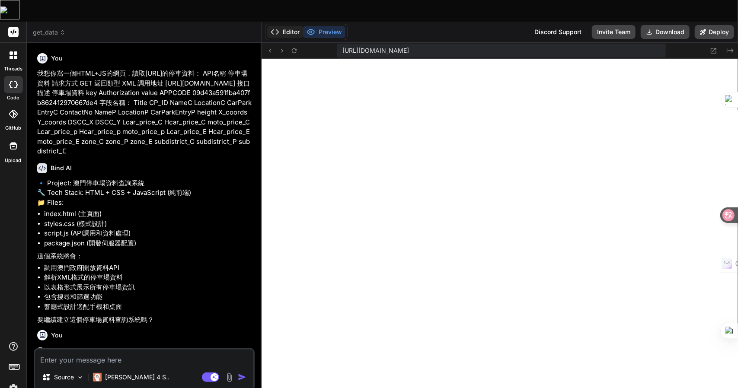
click at [294, 26] on button "Editor" at bounding box center [285, 32] width 36 height 12
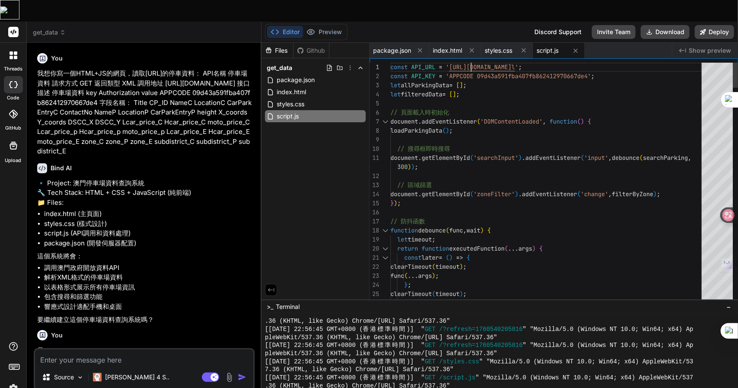
scroll to position [9, 0]
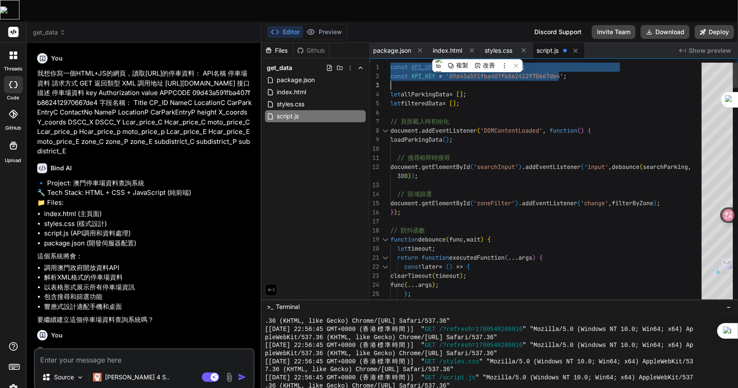
scroll to position [1000, 0]
click at [320, 26] on button "Preview" at bounding box center [324, 32] width 42 height 12
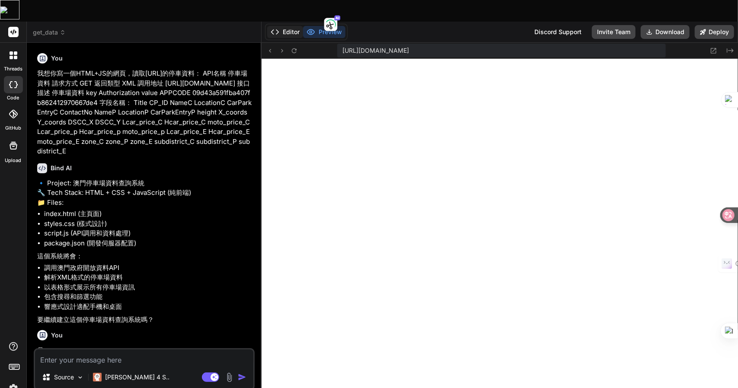
click at [291, 26] on button "Editor" at bounding box center [285, 32] width 36 height 12
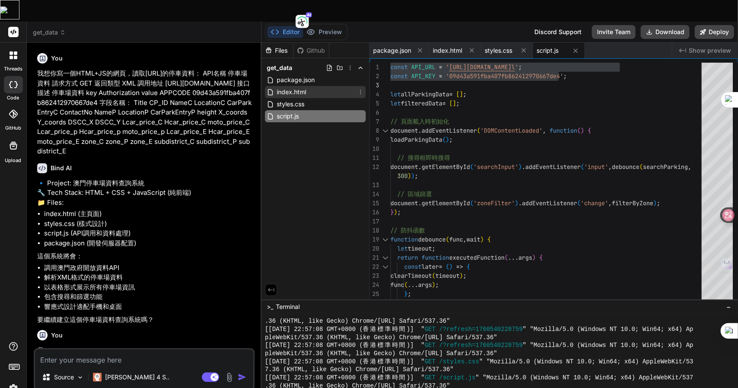
click at [305, 87] on span "index.html" at bounding box center [291, 92] width 31 height 10
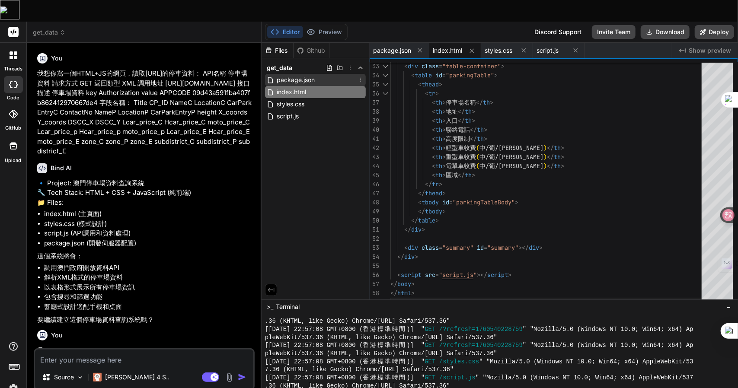
click at [296, 75] on span "package.json" at bounding box center [296, 80] width 40 height 10
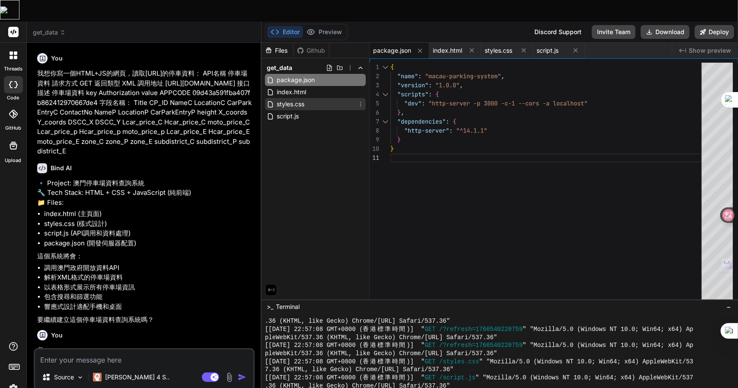
click at [280, 99] on span "styles.css" at bounding box center [290, 104] width 29 height 10
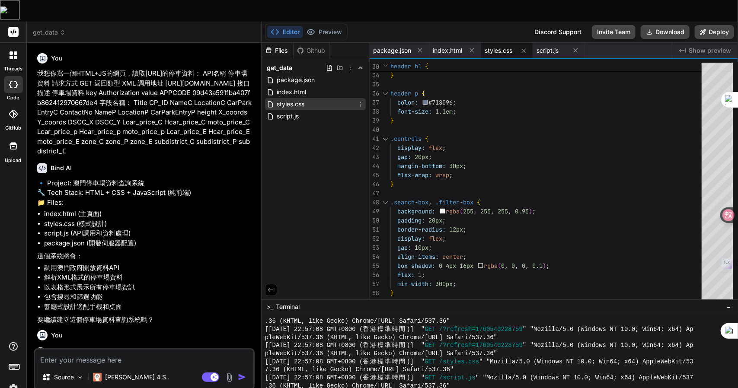
click at [303, 99] on span "styles.css" at bounding box center [290, 104] width 29 height 10
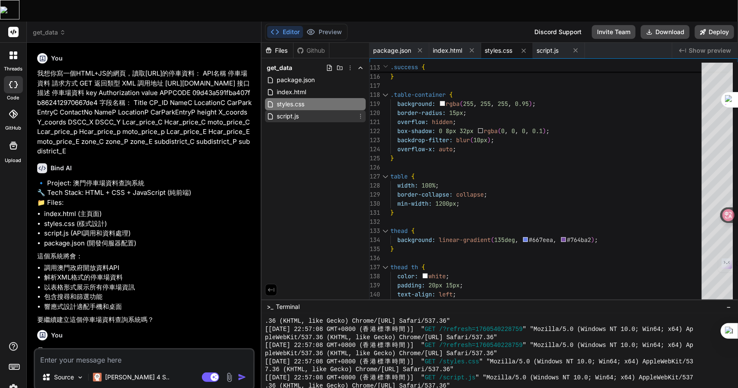
click at [303, 110] on div "script.js" at bounding box center [315, 116] width 101 height 12
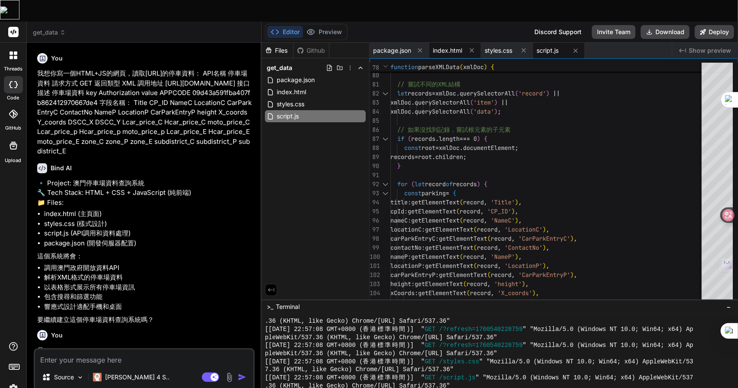
click at [449, 46] on span "index.html" at bounding box center [447, 50] width 29 height 9
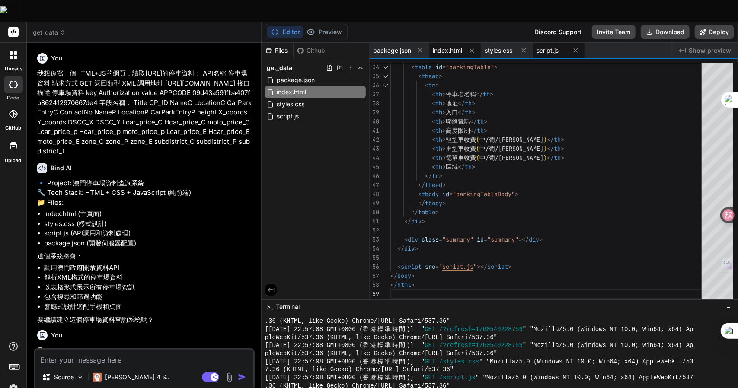
click at [553, 46] on span "script.js" at bounding box center [547, 50] width 22 height 9
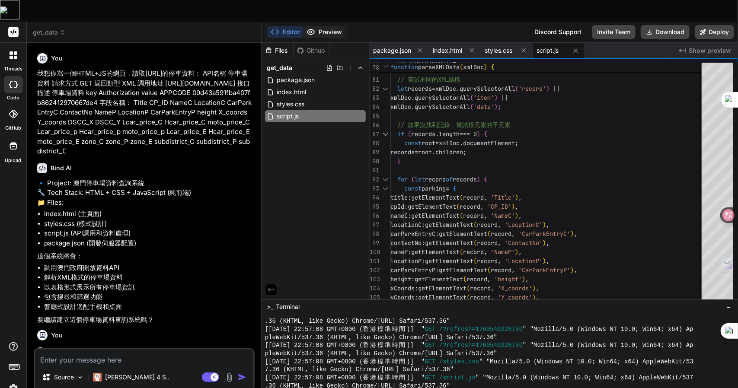
click at [334, 26] on button "Preview" at bounding box center [324, 32] width 42 height 12
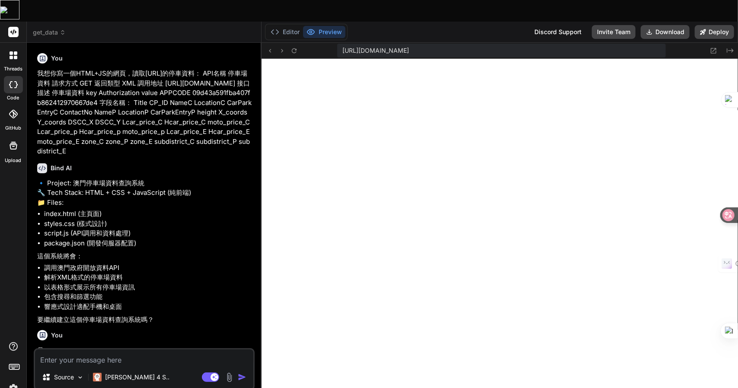
click at [92, 350] on textarea at bounding box center [144, 358] width 218 height 16
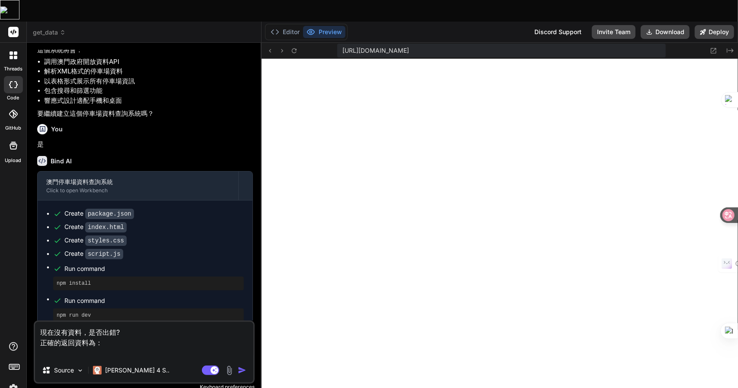
paste textarea "<CarPark title="停車場資料"> <Car_park_info CP_ID="6***" NameC="***停車場" LocationC="黑…"
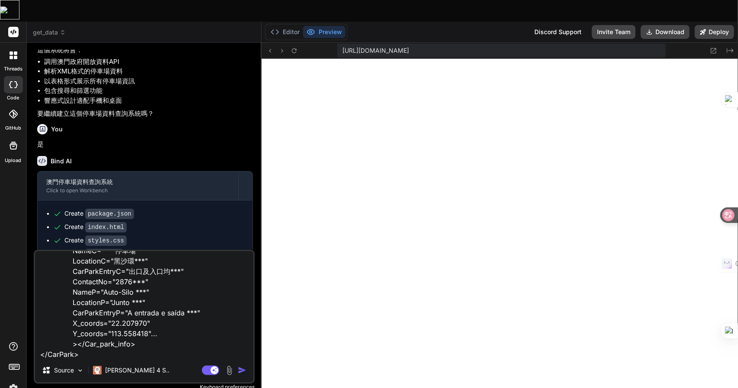
scroll to position [0, 0]
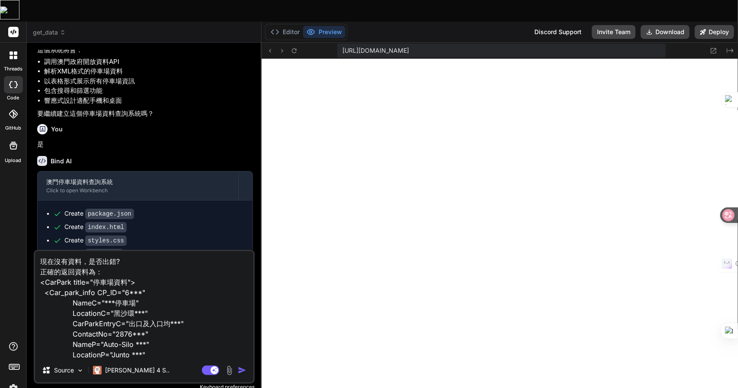
click at [76, 251] on textarea "現在沒有資料，是否出錯? 正確的返回資料為： <CarPark title="停車場資料"> <Car_park_info CP_ID="6***" Name…" at bounding box center [144, 304] width 218 height 107
click at [92, 251] on textarea "現在沒有資料，是否出錯? 正確的返回資料為： <CarPark title="停車場資料"> <Car_park_info CP_ID="6***" Name…" at bounding box center [144, 304] width 218 height 107
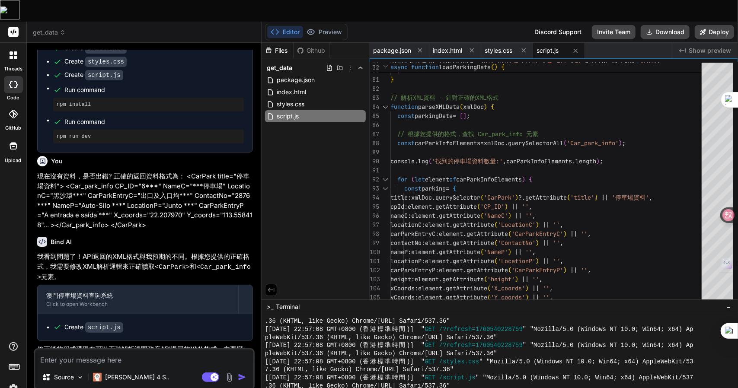
scroll to position [480, 0]
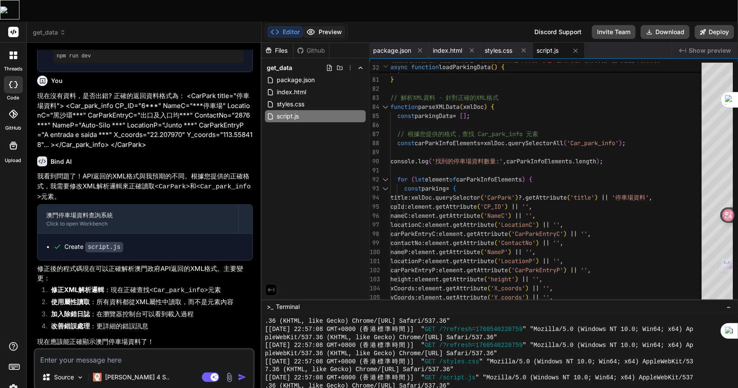
click at [319, 26] on button "Preview" at bounding box center [324, 32] width 42 height 12
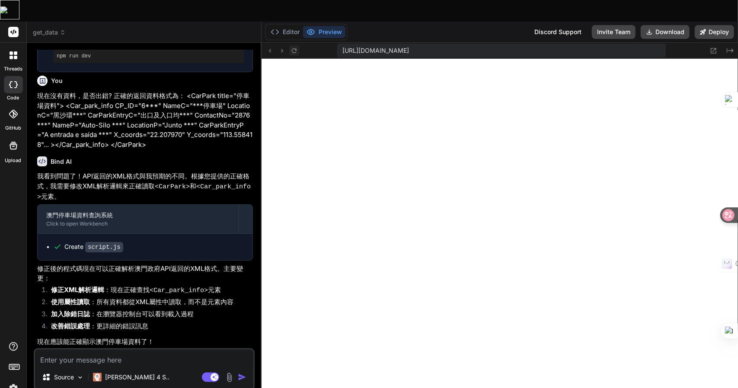
click at [293, 47] on icon at bounding box center [293, 50] width 7 height 7
click at [664, 25] on button "Download" at bounding box center [665, 32] width 49 height 14
click at [656, 25] on button "Download" at bounding box center [665, 32] width 49 height 14
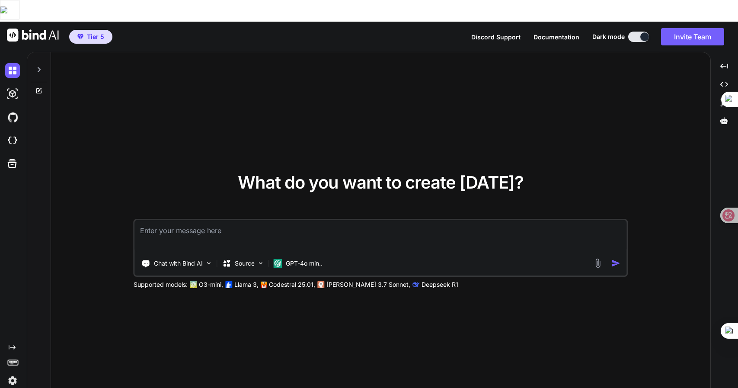
type textarea "x"
